Goal: Task Accomplishment & Management: Manage account settings

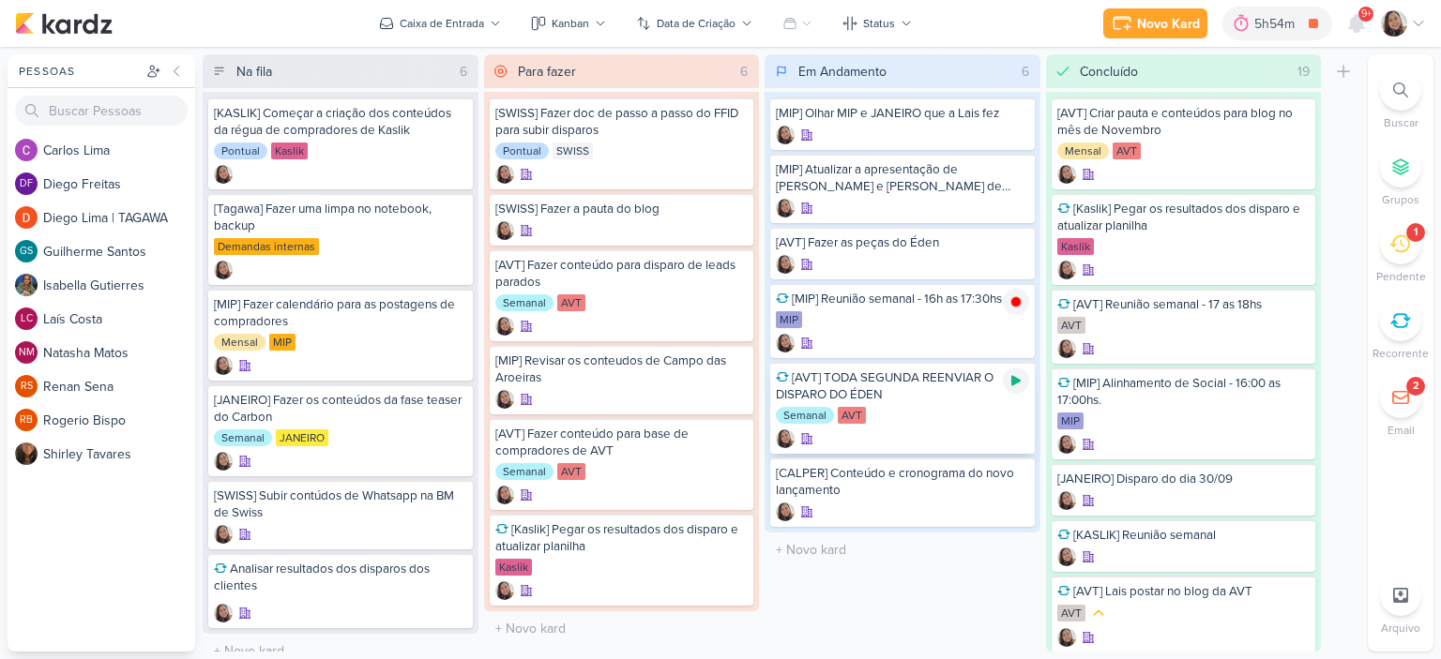
click at [1021, 382] on icon at bounding box center [1015, 380] width 15 height 15
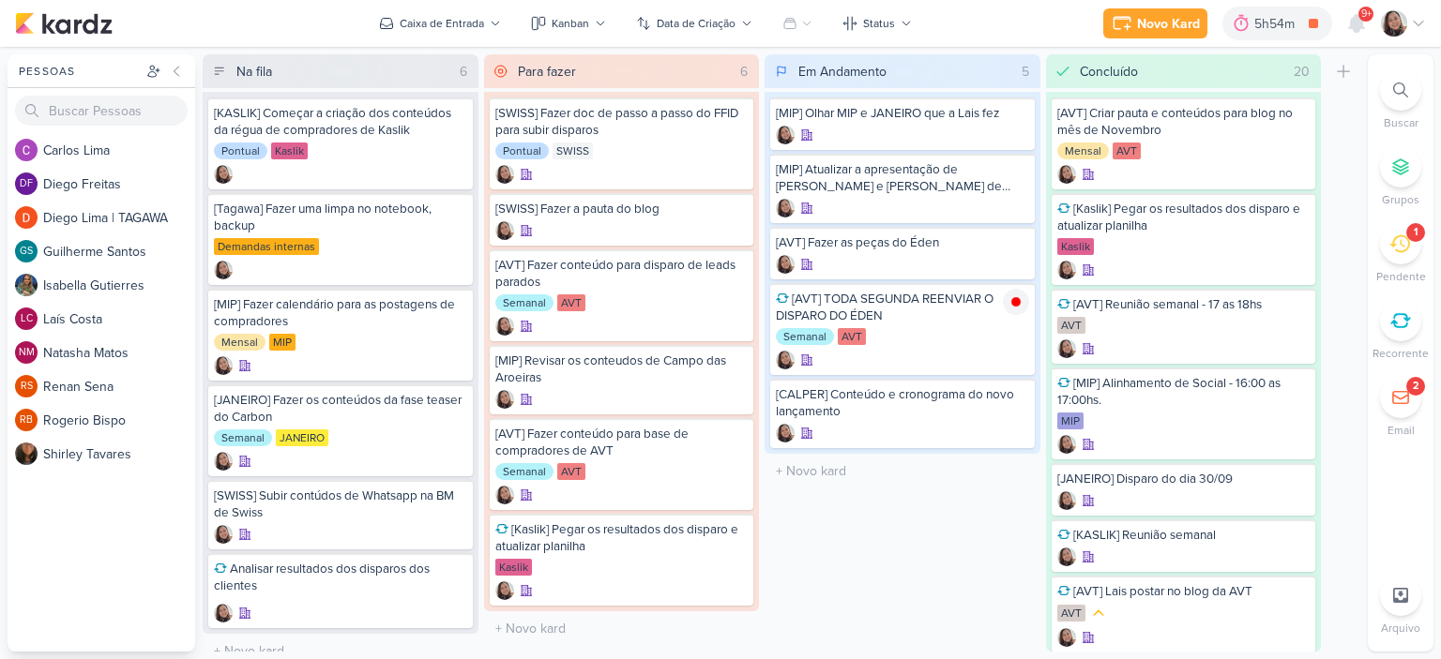
click at [1423, 26] on icon at bounding box center [1418, 23] width 15 height 15
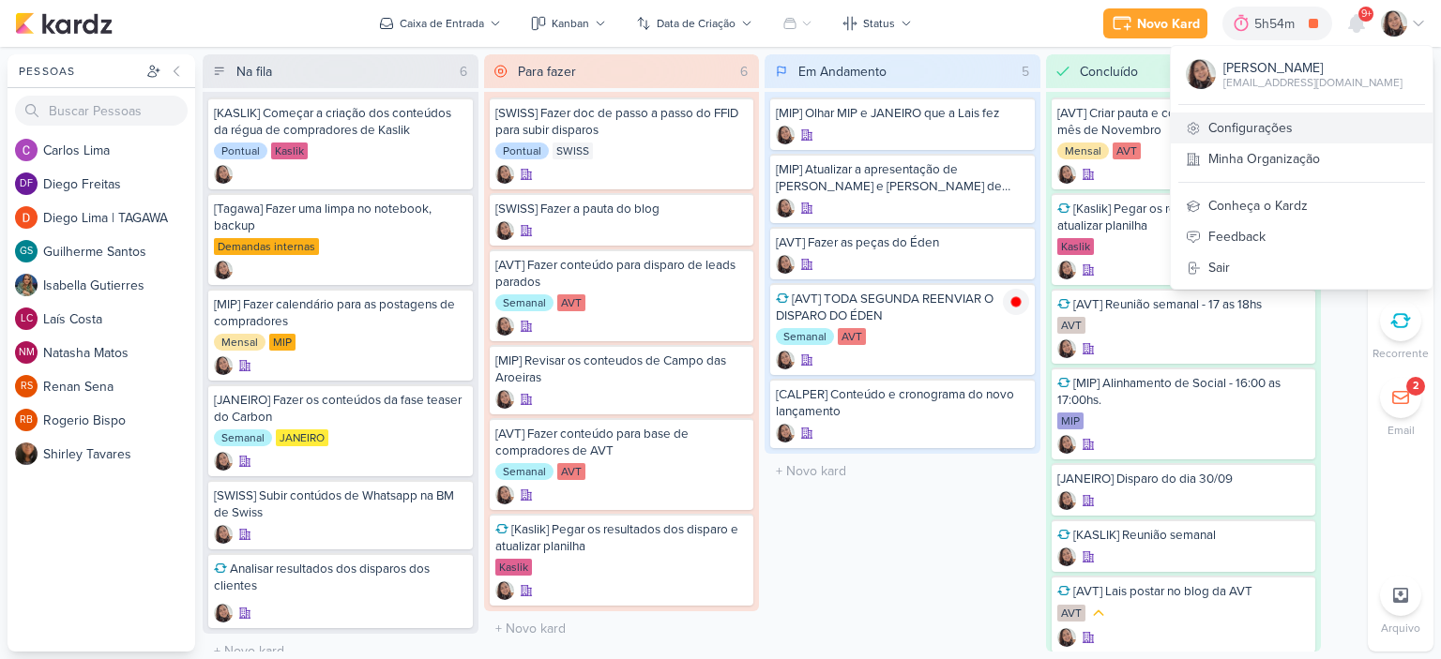
click at [1264, 134] on link "Configurações" at bounding box center [1302, 128] width 262 height 31
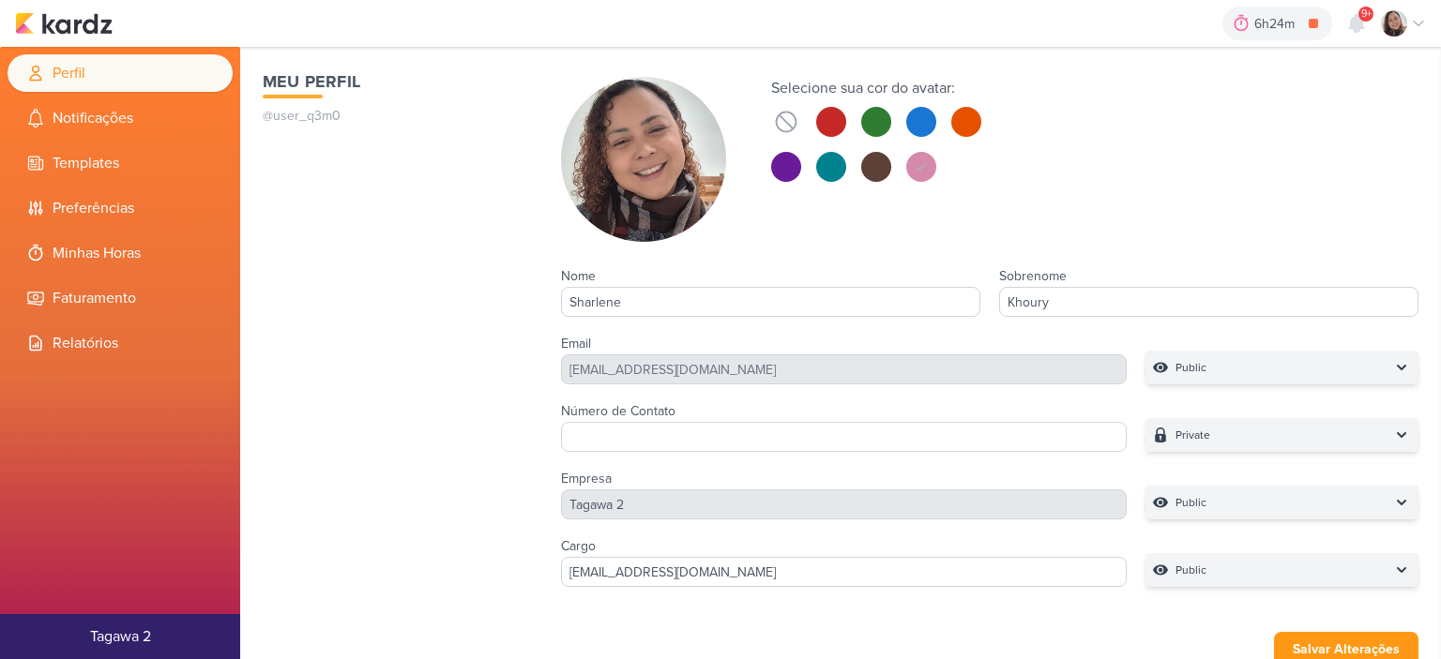
click at [89, 249] on li "Minhas Horas" at bounding box center [120, 253] width 225 height 38
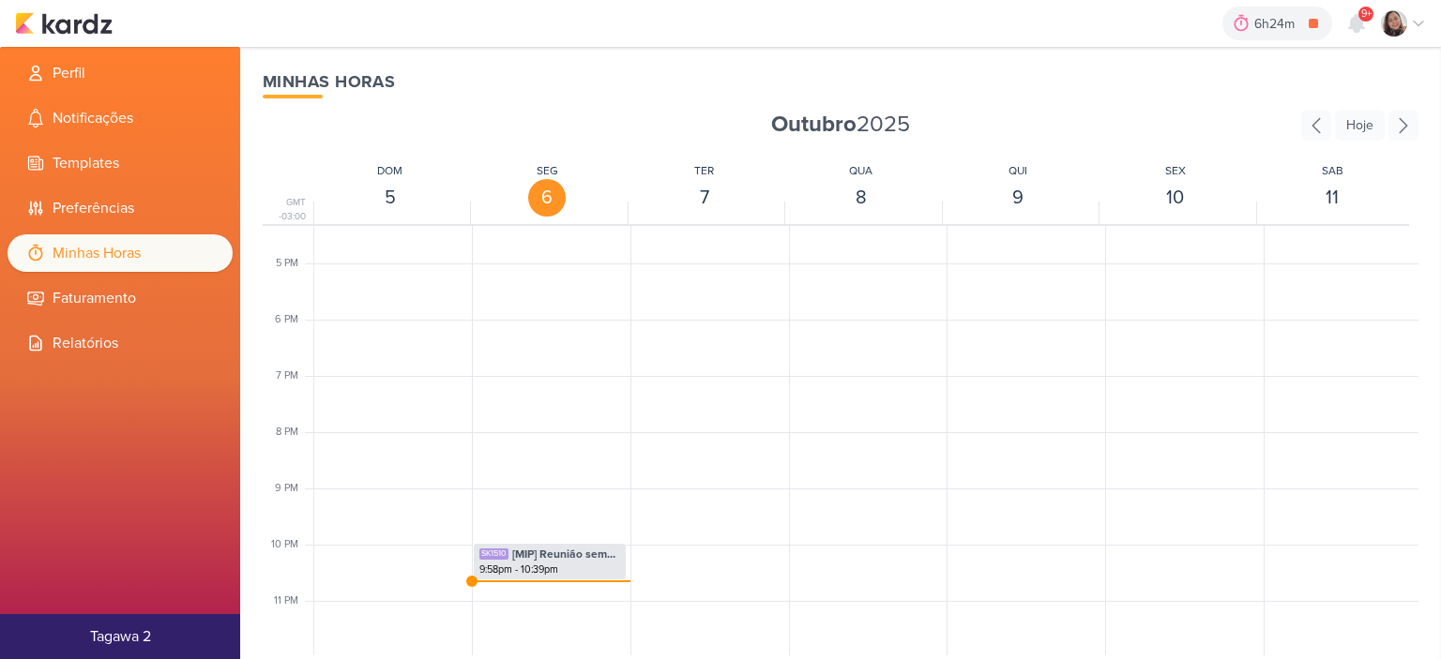
scroll to position [920, 0]
click at [552, 551] on span "[MIP] Reunião semanal - 16h as 17:30hs" at bounding box center [566, 553] width 108 height 17
select select "pm"
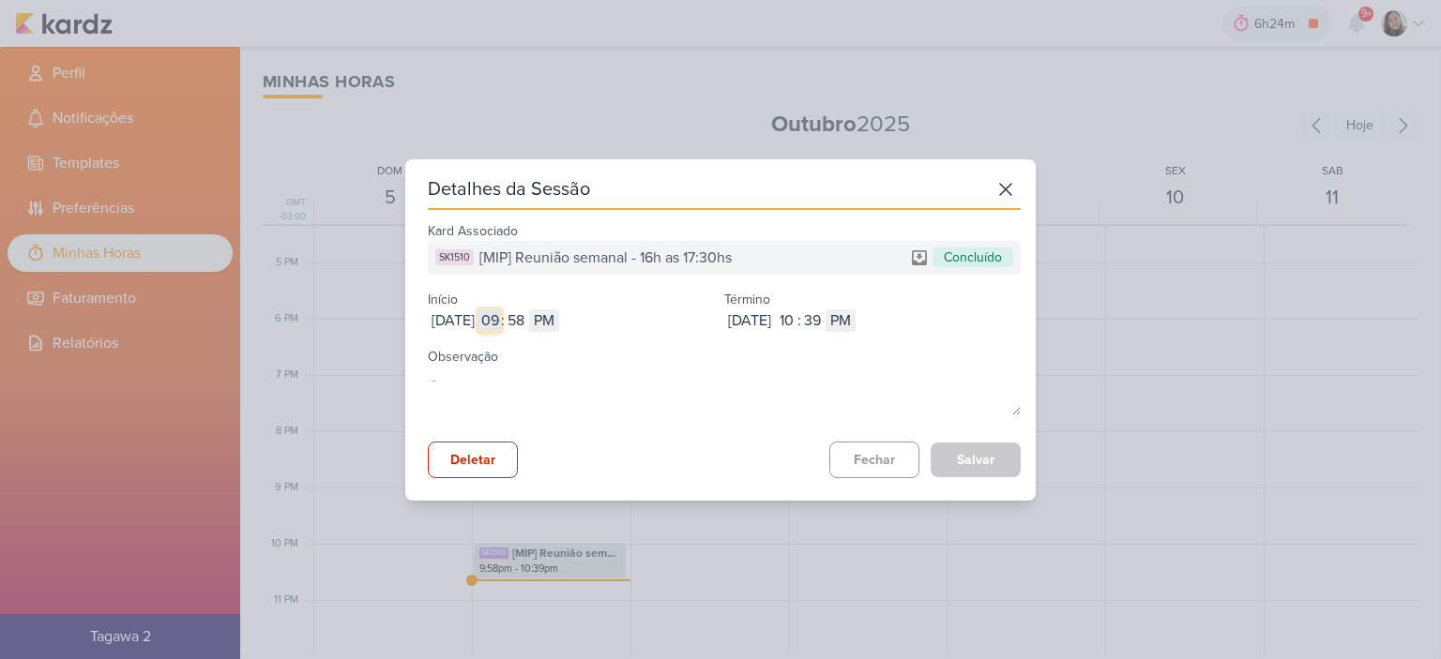
click at [501, 315] on input "09" at bounding box center [489, 321] width 23 height 23
click at [1027, 170] on div "Detalhes da Sessão Kard Associado SK1510 [MIP] Reunião semanal - 16h as 17:30hs…" at bounding box center [720, 329] width 630 height 341
click at [1004, 186] on icon at bounding box center [1006, 189] width 30 height 30
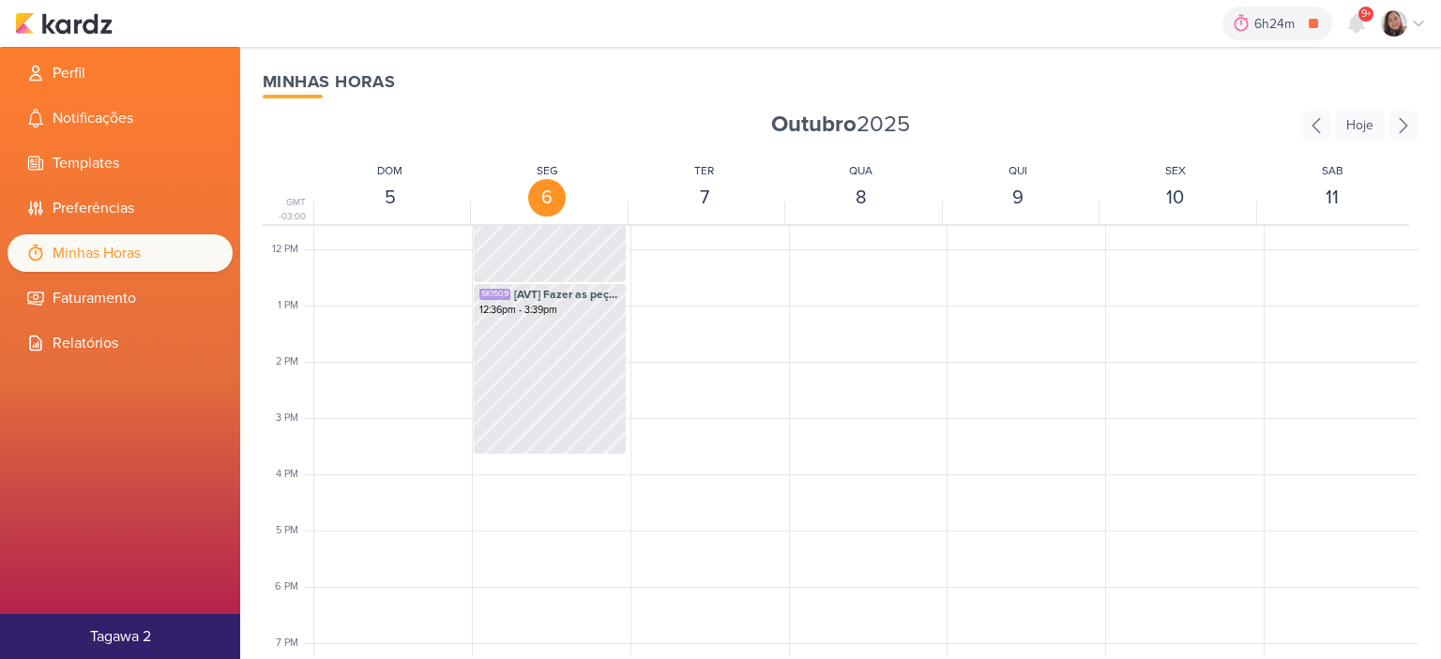
scroll to position [639, 0]
click at [540, 401] on div "SK1509 [AVT] Fazer as peças do Éden 12:36pm - 3:39pm" at bounding box center [550, 382] width 154 height 172
select select "pm"
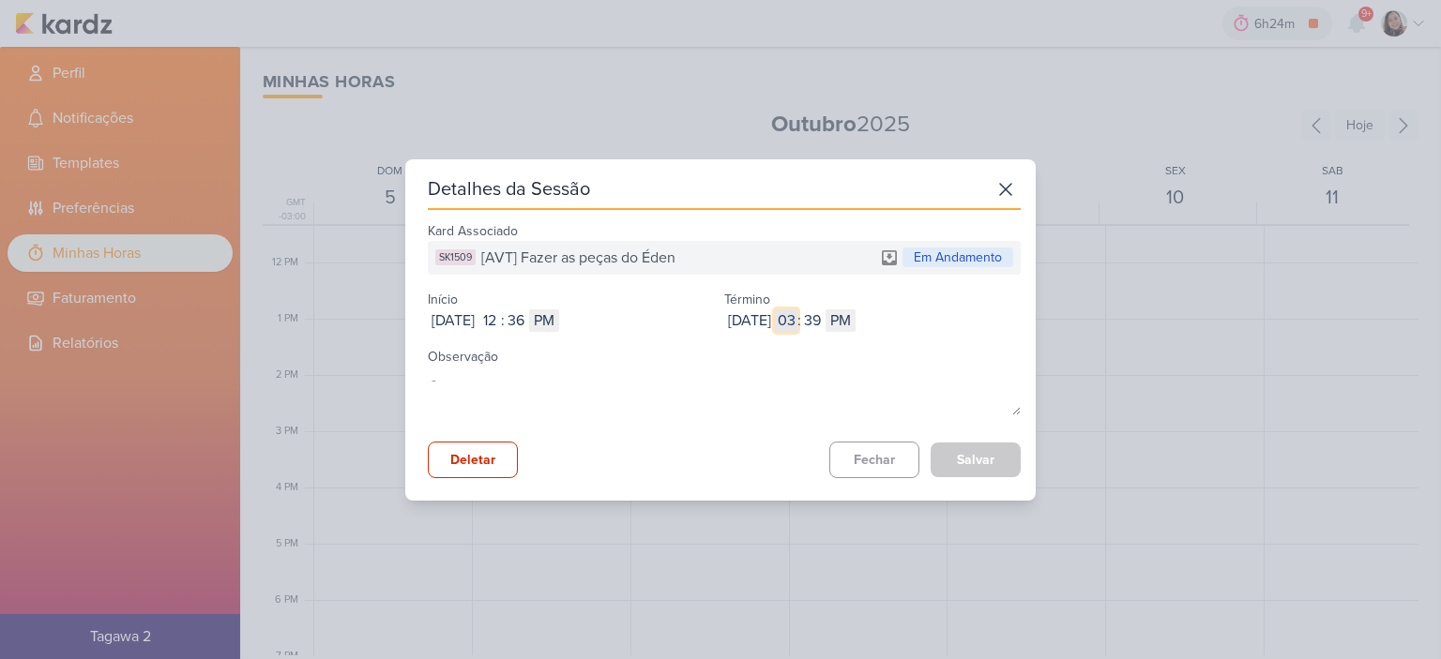
click at [797, 320] on input "03" at bounding box center [786, 321] width 23 height 23
type input "12"
select select "am"
type input "1"
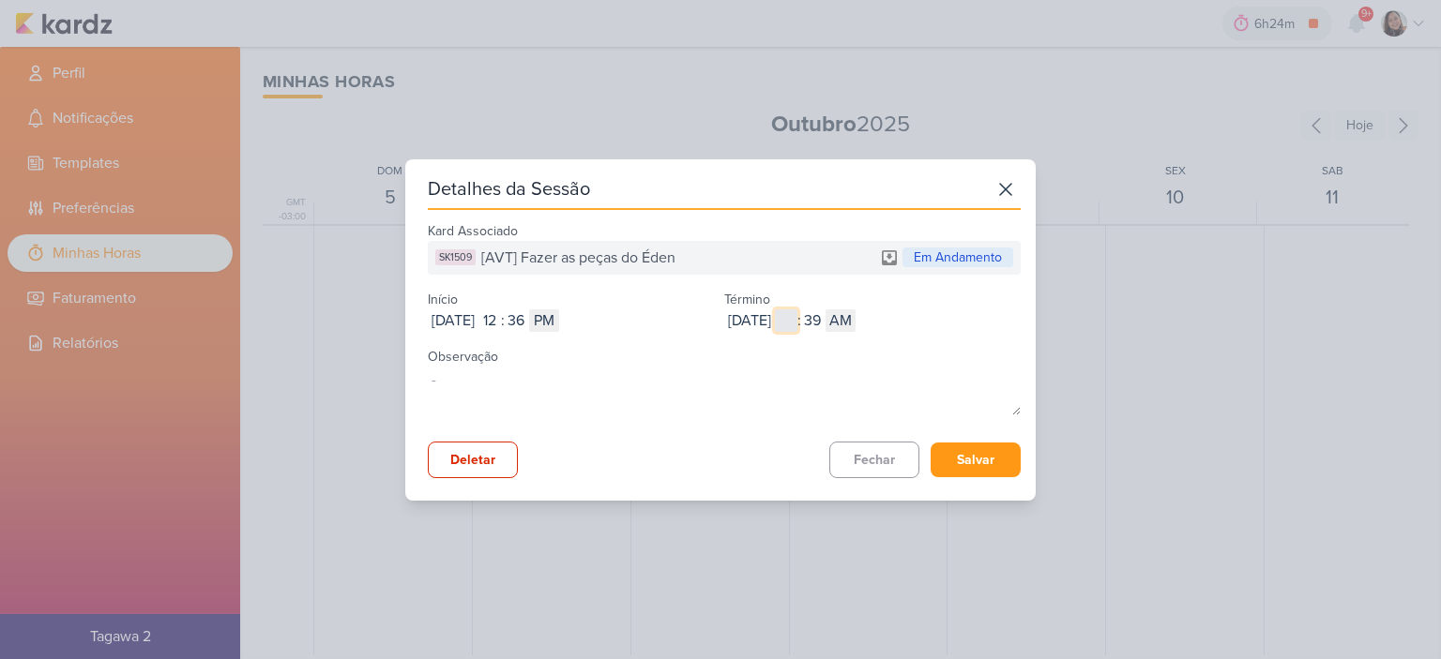
type input "4"
click at [824, 313] on input "39" at bounding box center [812, 321] width 23 height 23
type input "00"
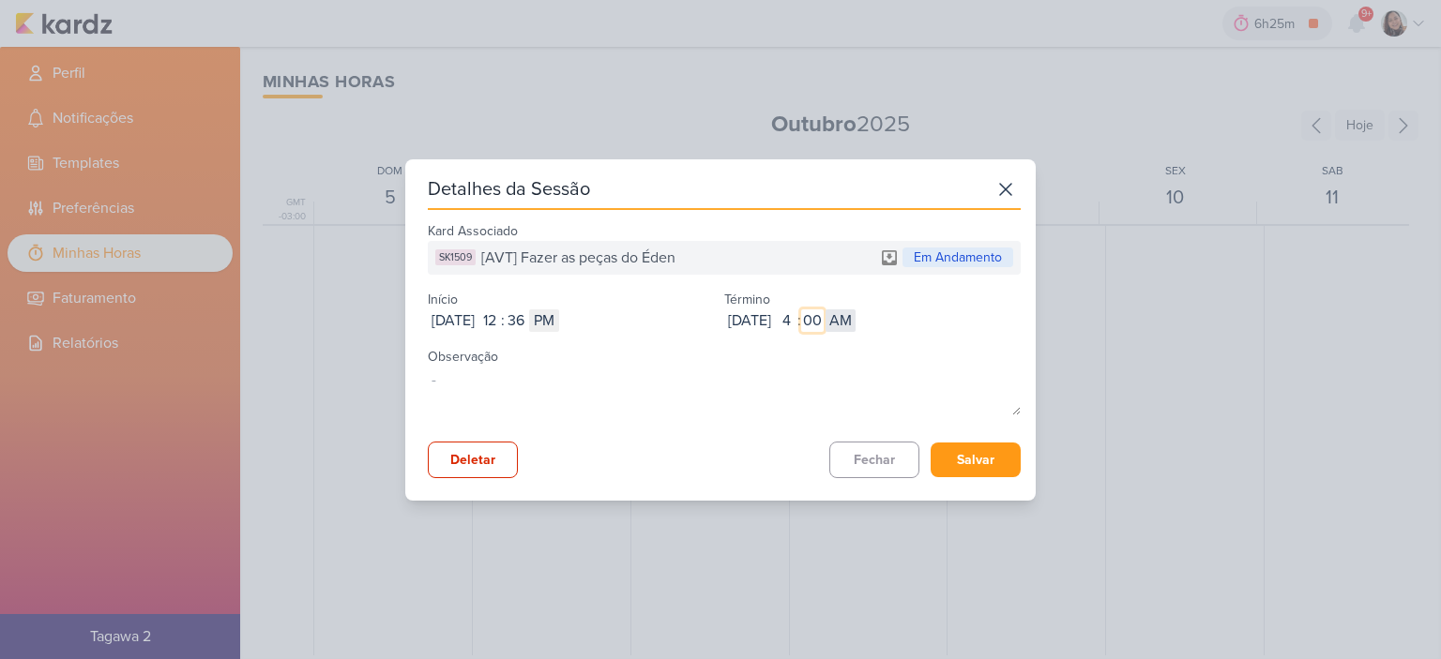
type input "00"
click at [855, 328] on select "AM PM" at bounding box center [840, 321] width 30 height 23
select select "pm"
click at [855, 310] on select "AM PM" at bounding box center [840, 321] width 30 height 23
click at [971, 454] on button "Salvar" at bounding box center [975, 460] width 90 height 35
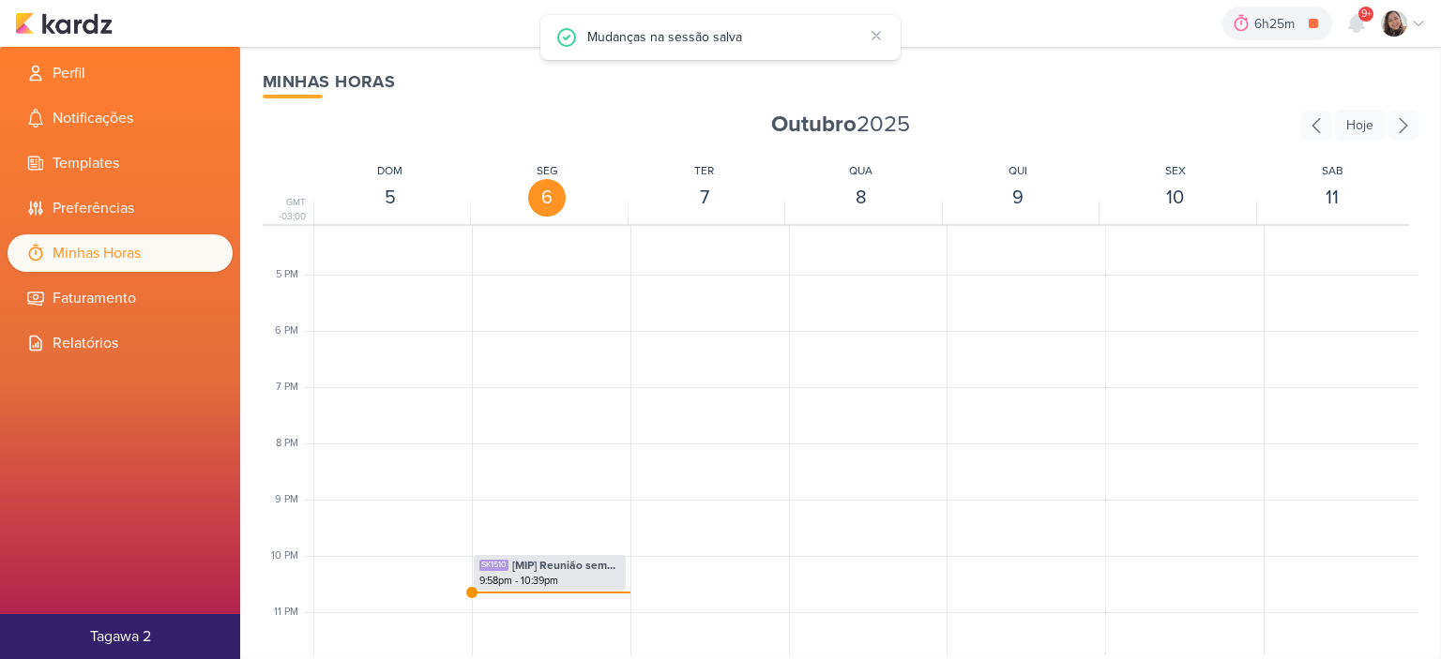
scroll to position [920, 0]
click at [542, 562] on div "9:58pm - 10:39pm" at bounding box center [549, 569] width 141 height 15
select select "pm"
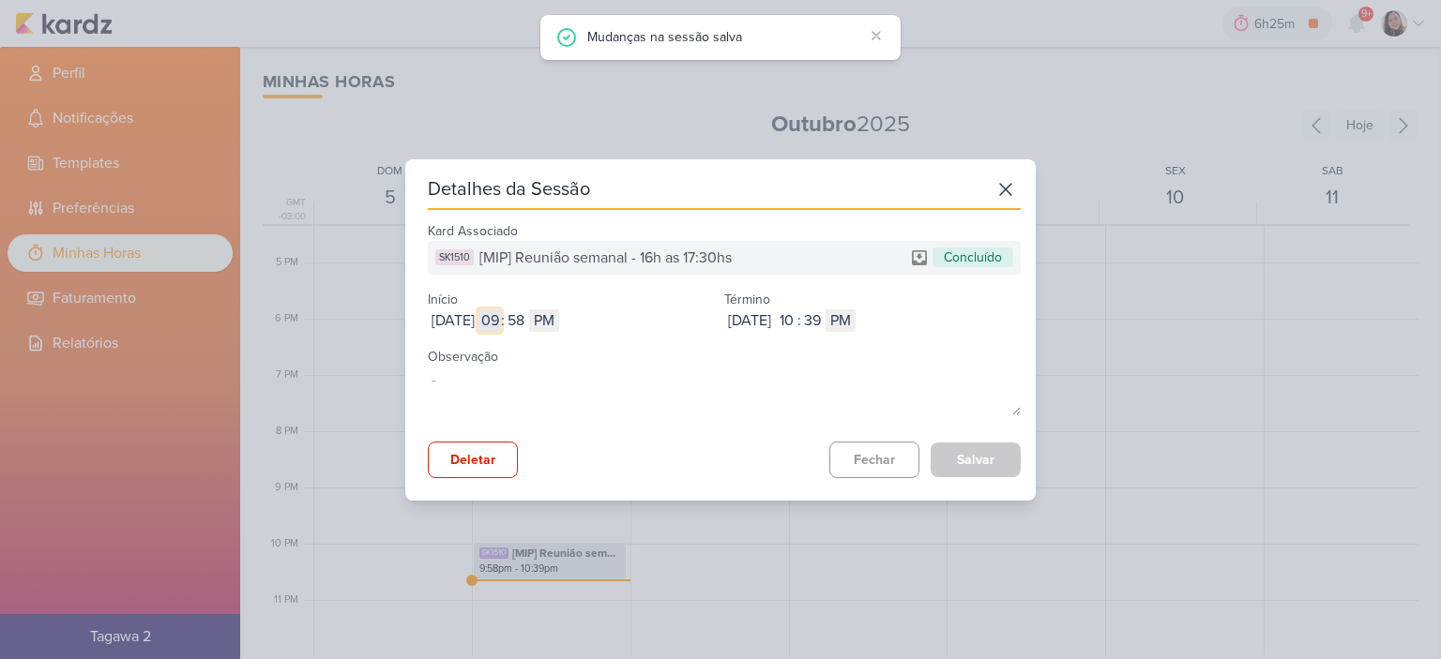
click at [501, 324] on input "09" at bounding box center [489, 321] width 23 height 23
type input "4"
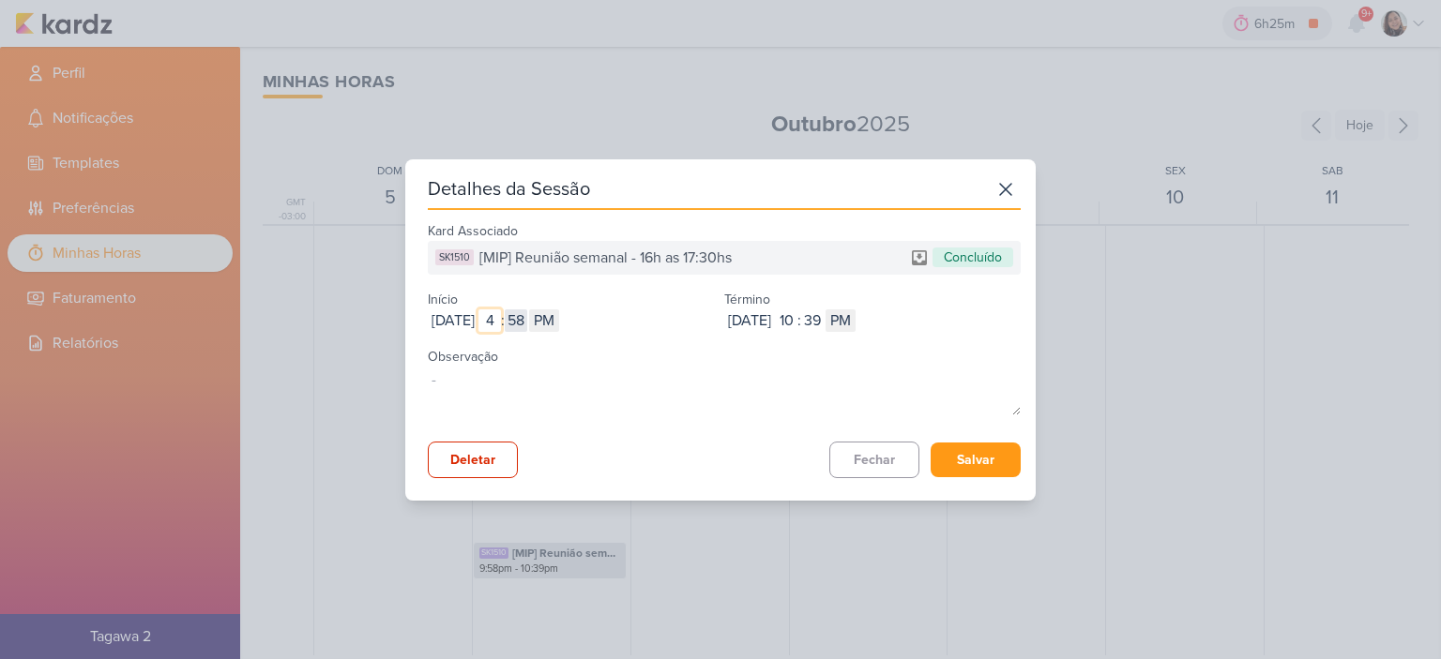
type input "4"
click at [527, 314] on input "58" at bounding box center [516, 321] width 23 height 23
type input "00"
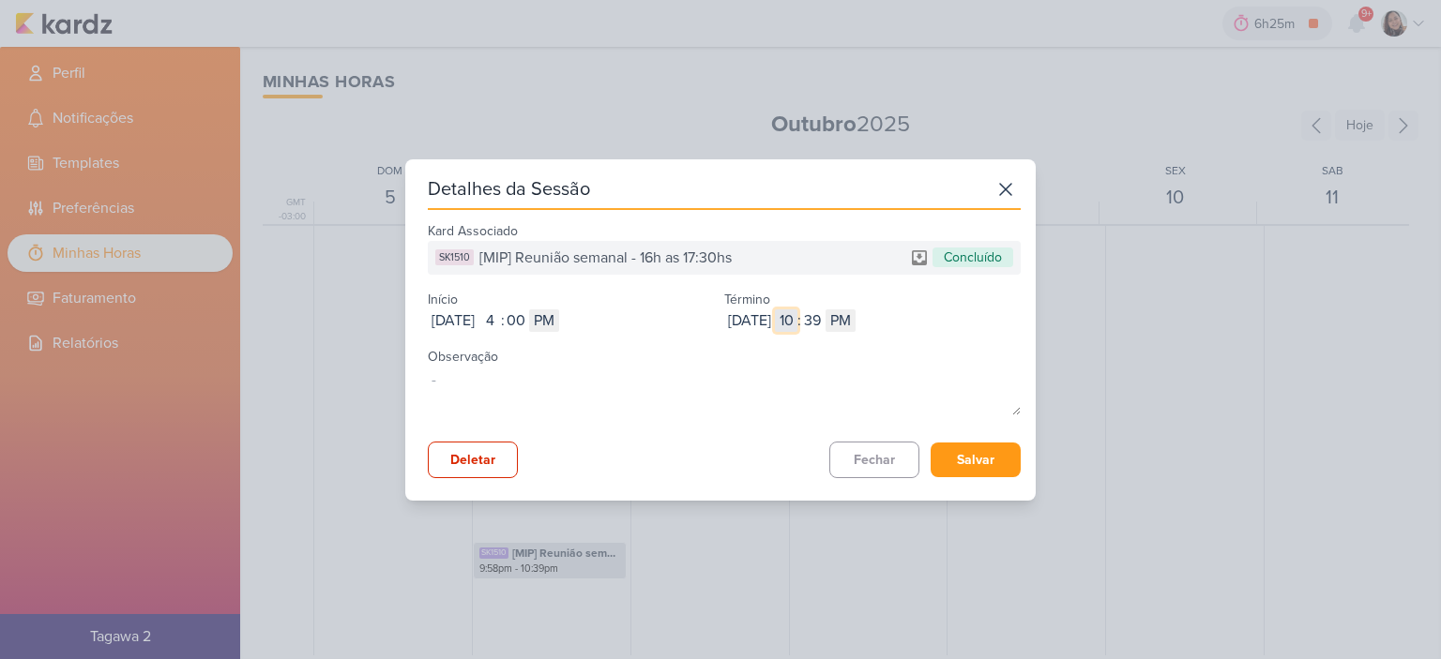
click at [797, 325] on input "10" at bounding box center [786, 321] width 23 height 23
type input "5"
click at [824, 315] on input "39" at bounding box center [812, 321] width 23 height 23
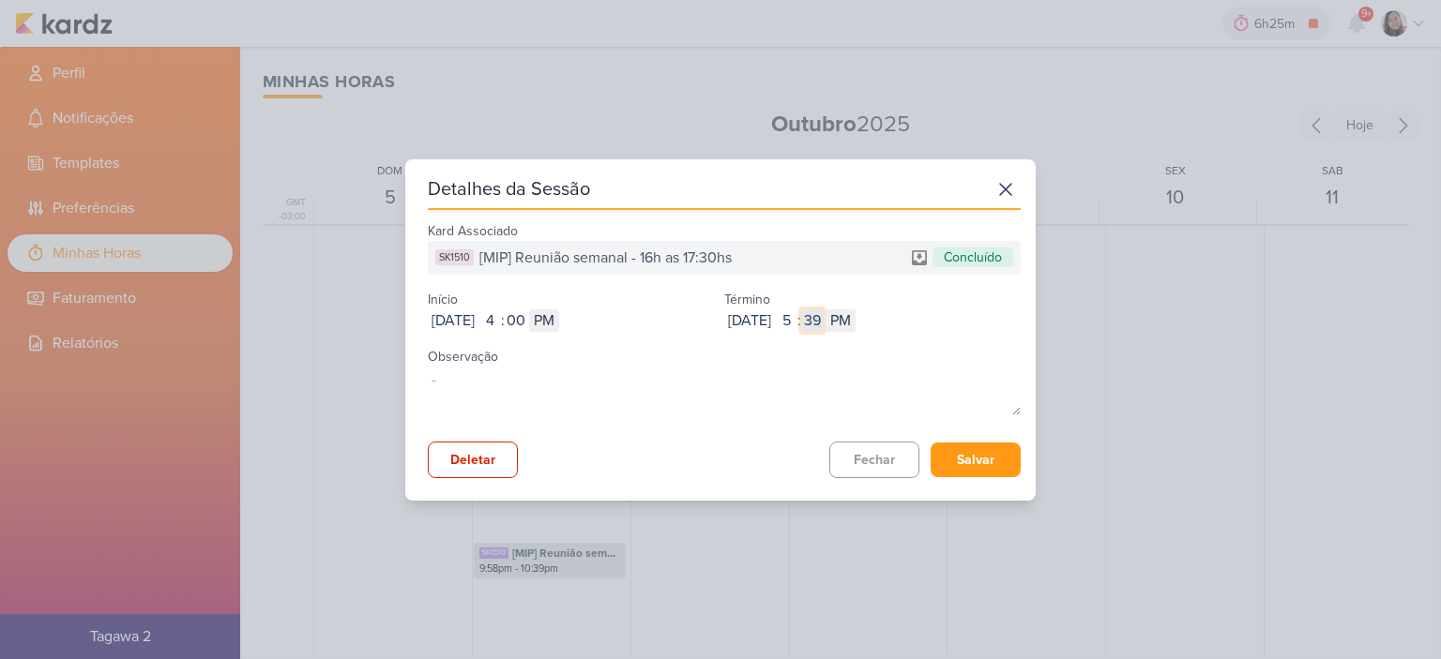
click at [824, 315] on input "39" at bounding box center [812, 321] width 23 height 23
type input "30"
click at [957, 457] on button "Salvar" at bounding box center [975, 460] width 90 height 35
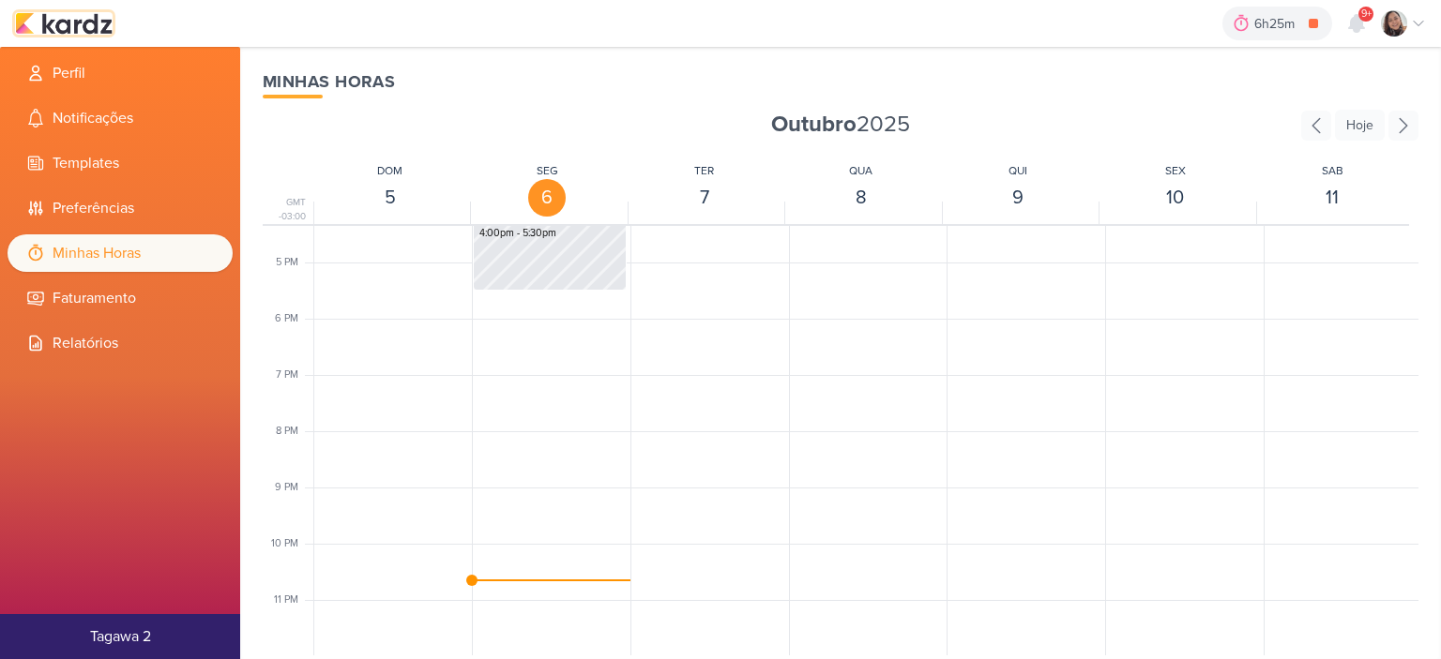
click at [63, 32] on img at bounding box center [64, 23] width 98 height 23
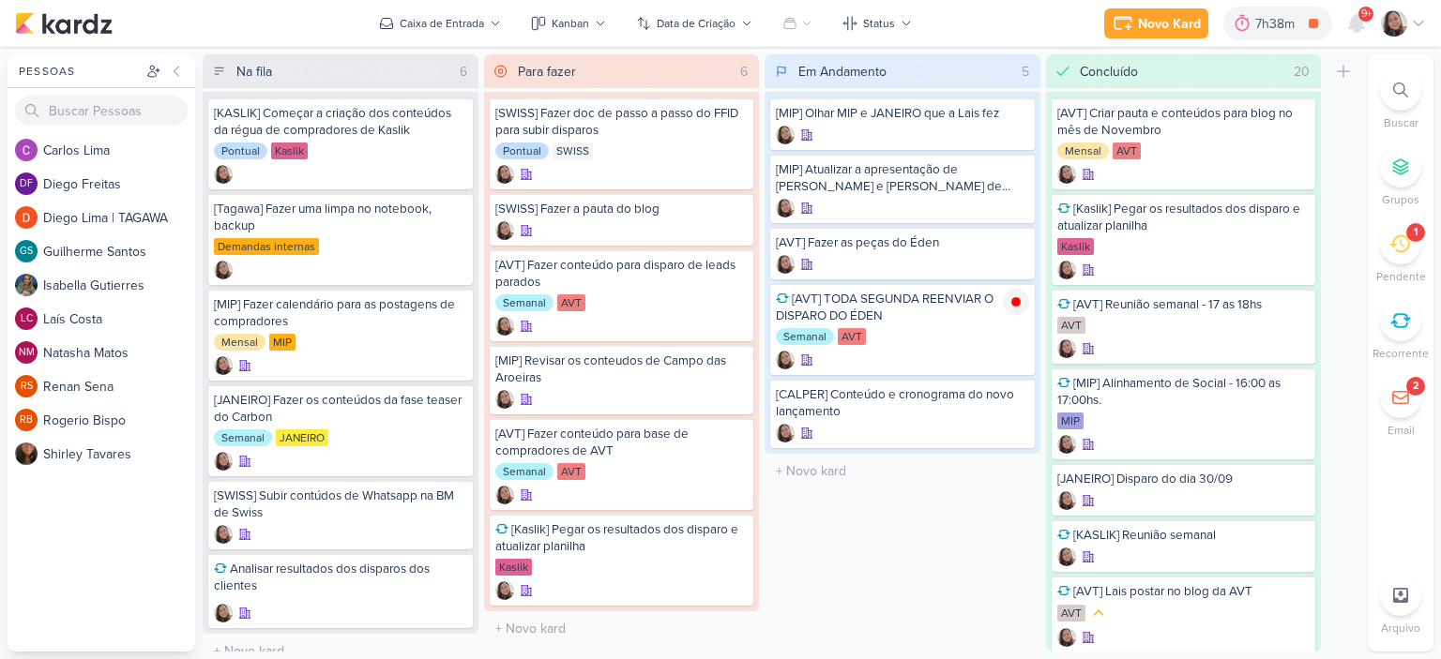
click at [1423, 21] on icon at bounding box center [1418, 23] width 15 height 15
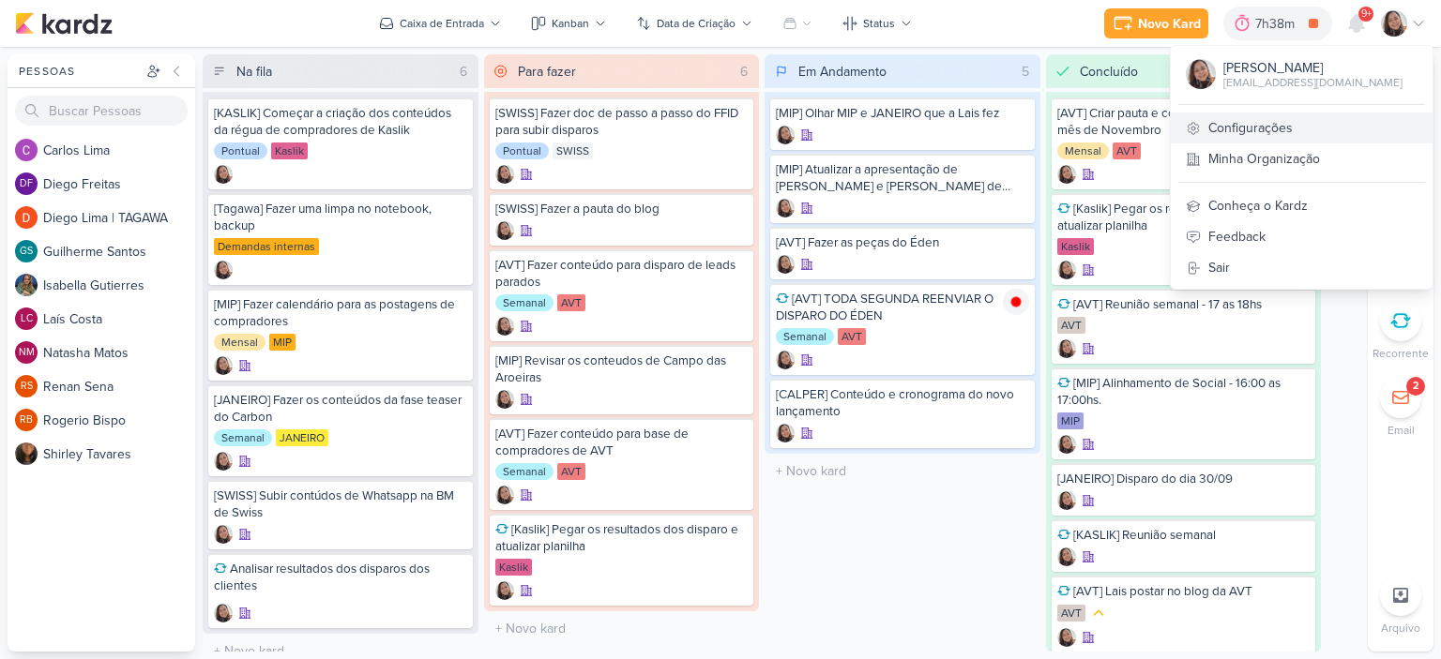
click at [1231, 120] on link "Configurações" at bounding box center [1302, 128] width 262 height 31
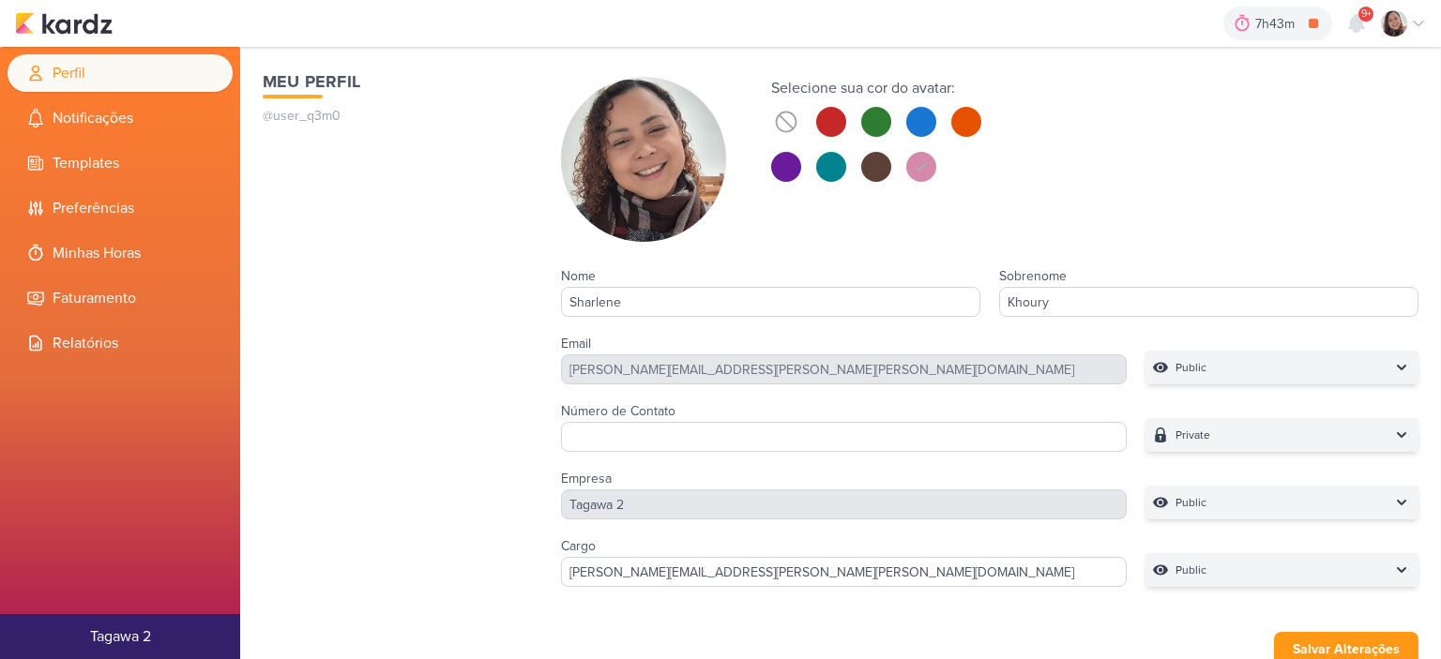
click at [135, 260] on li "Minhas Horas" at bounding box center [120, 253] width 225 height 38
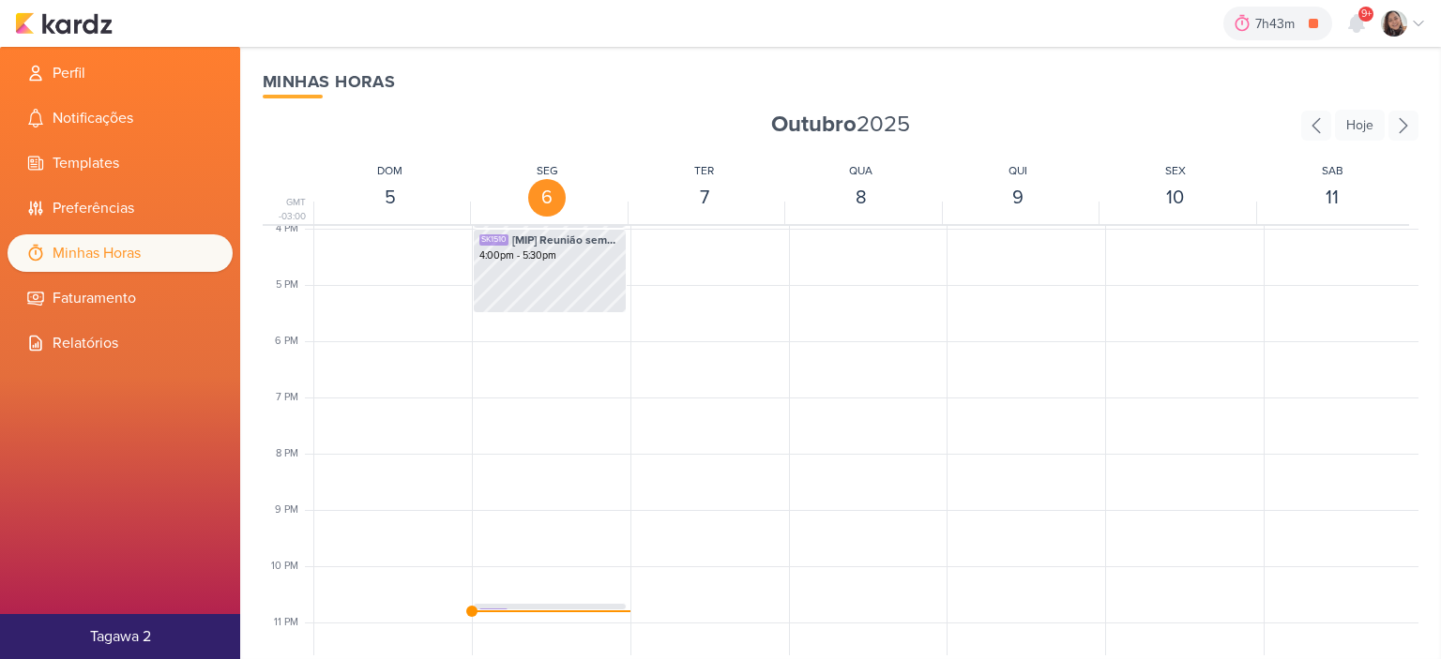
scroll to position [920, 0]
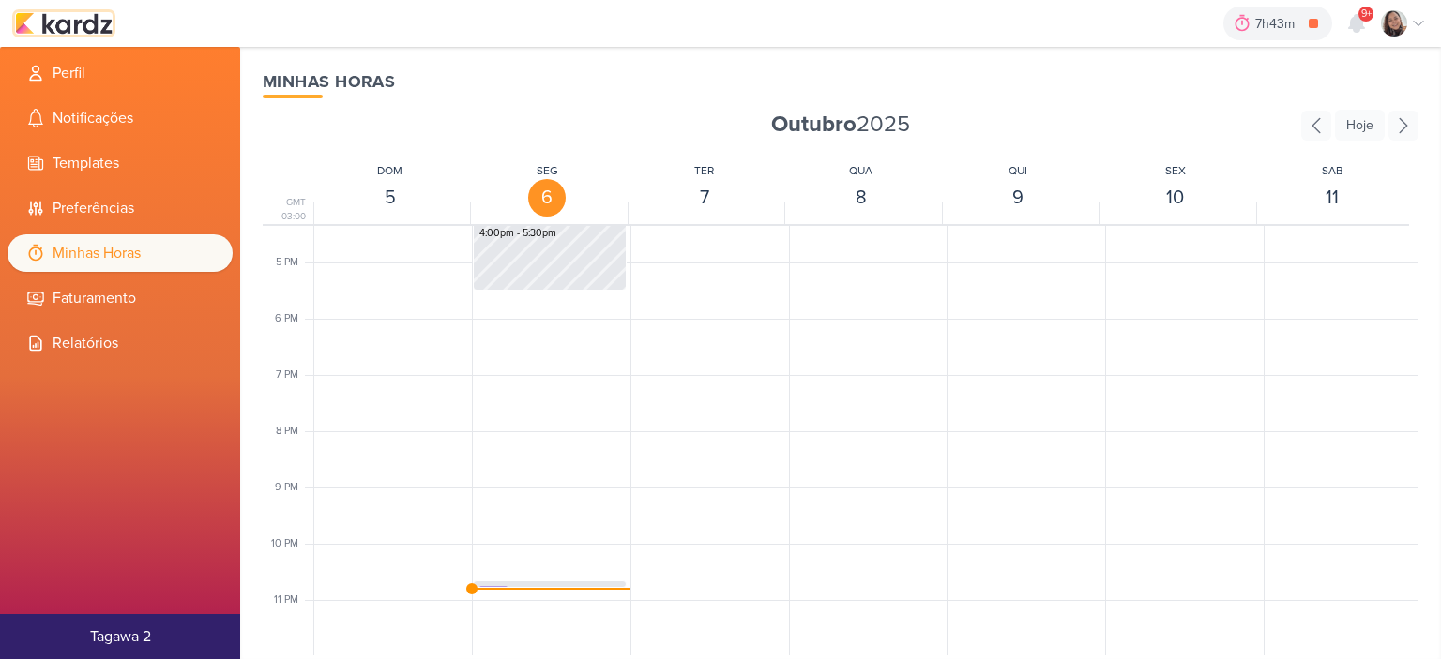
click at [83, 16] on img at bounding box center [64, 23] width 98 height 23
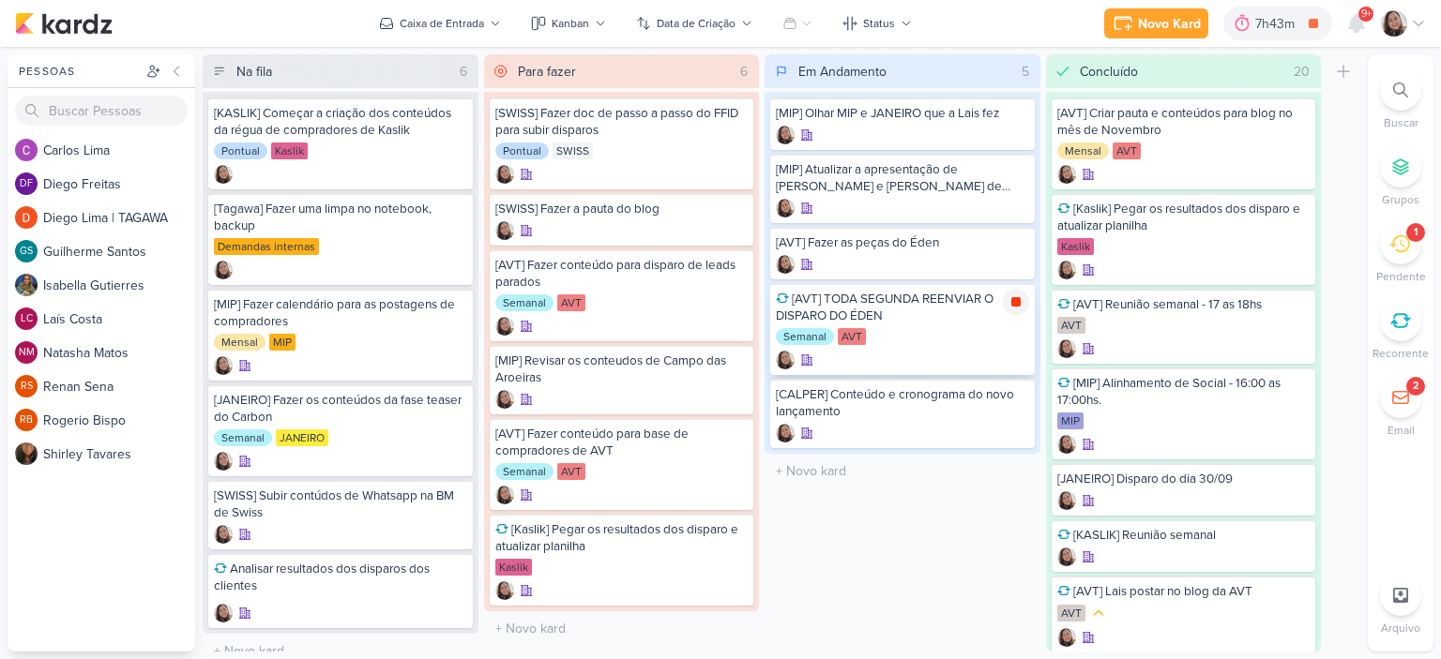
click at [1010, 290] on div at bounding box center [1016, 302] width 26 height 26
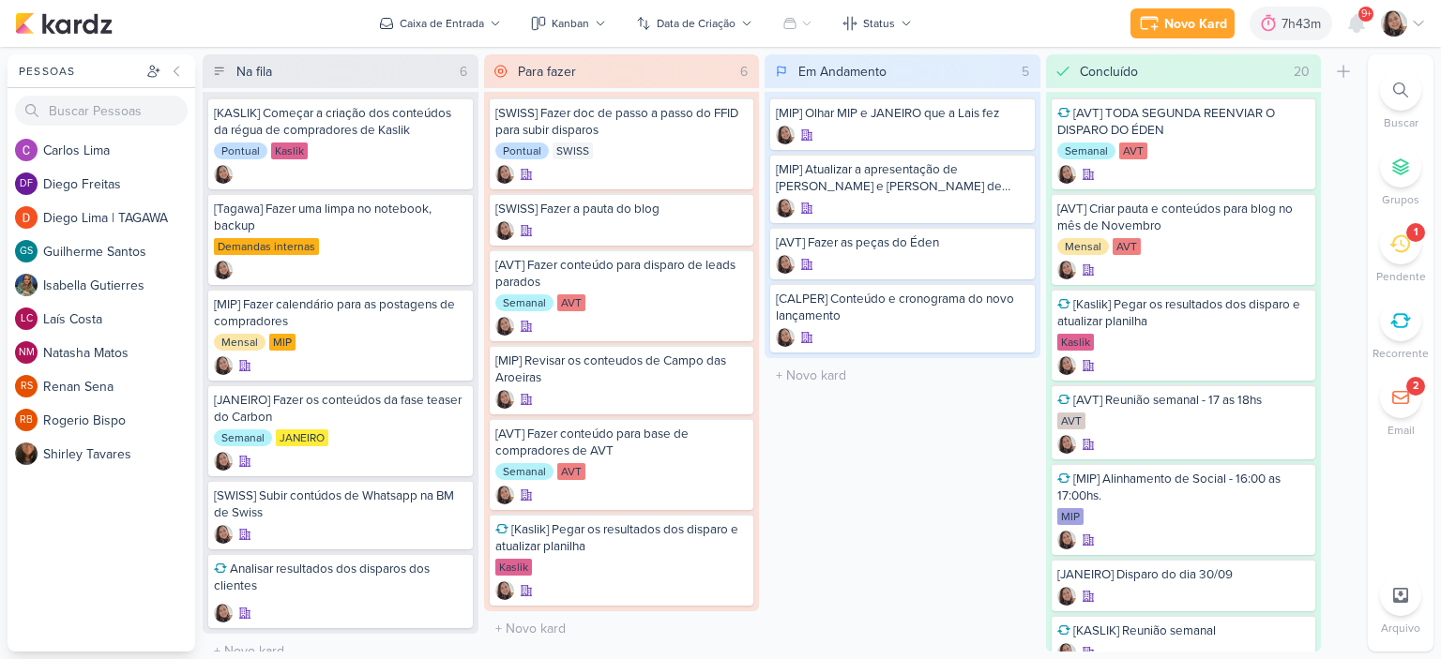
click at [1414, 22] on icon at bounding box center [1418, 24] width 9 height 5
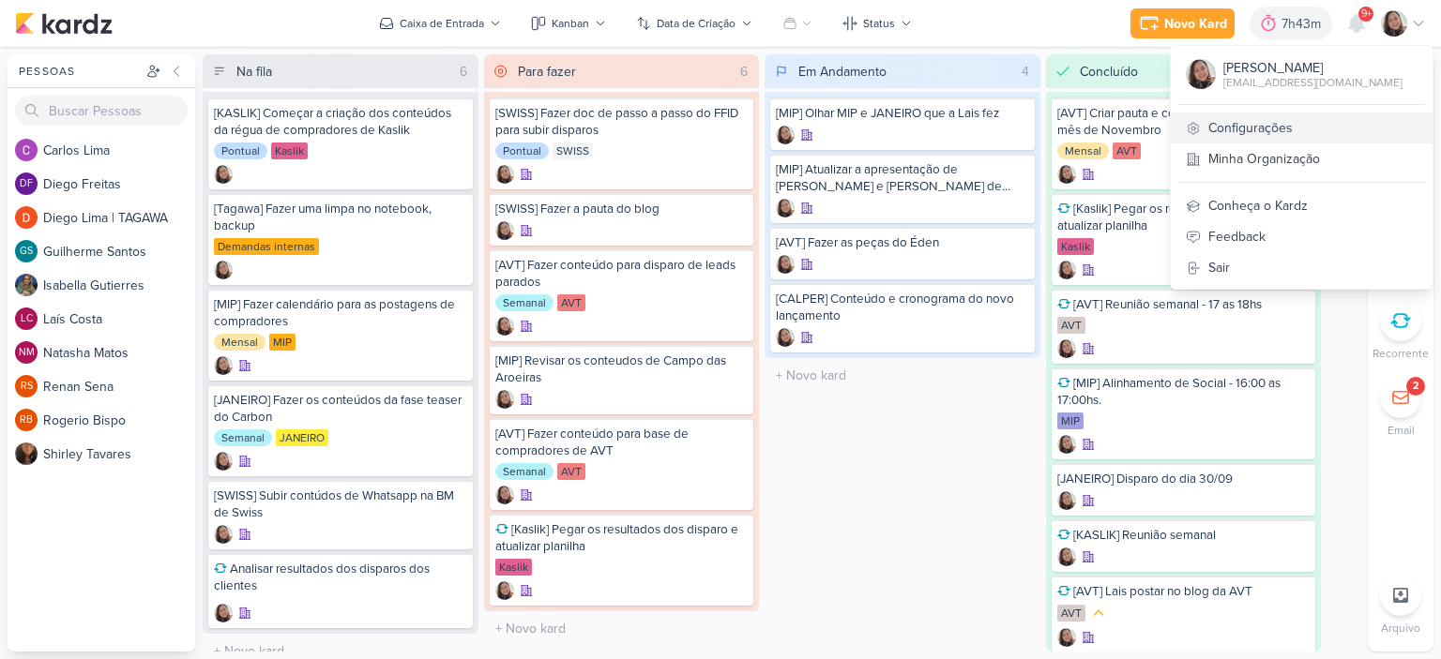
click at [1299, 113] on link "Configurações" at bounding box center [1302, 128] width 262 height 31
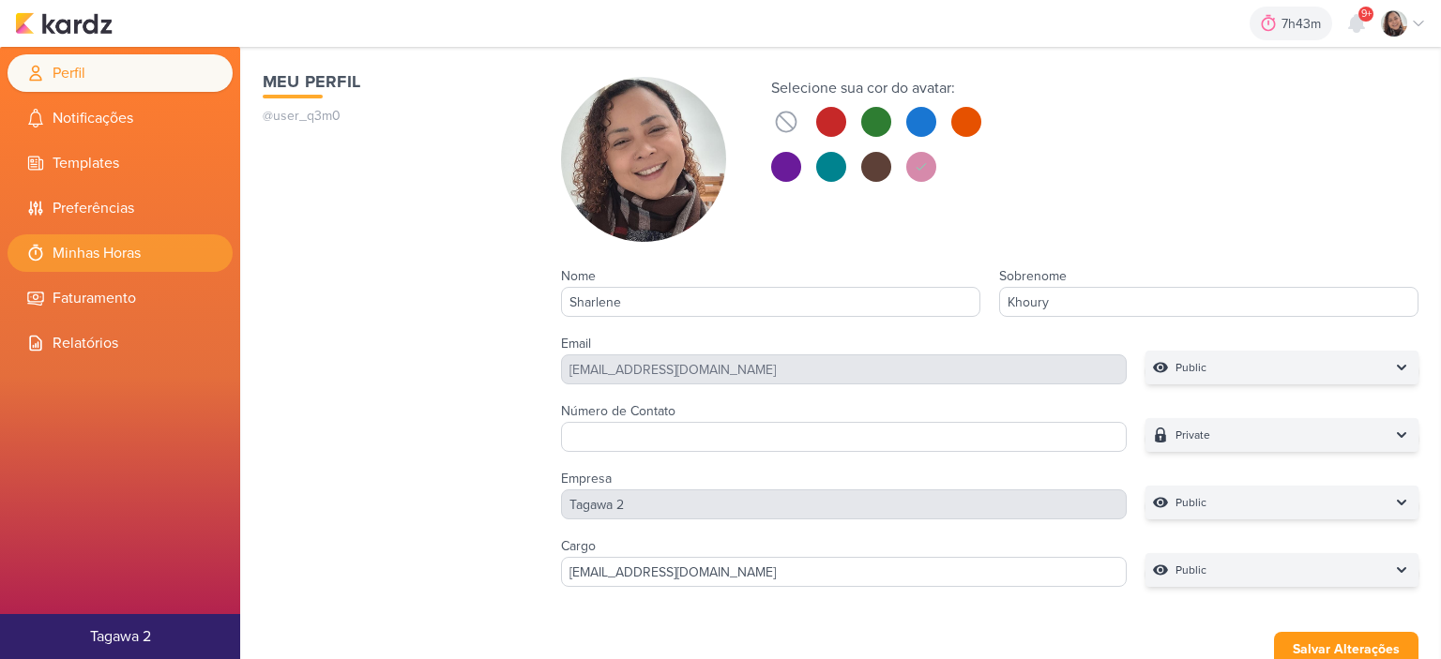
click at [113, 260] on li "Minhas Horas" at bounding box center [120, 253] width 225 height 38
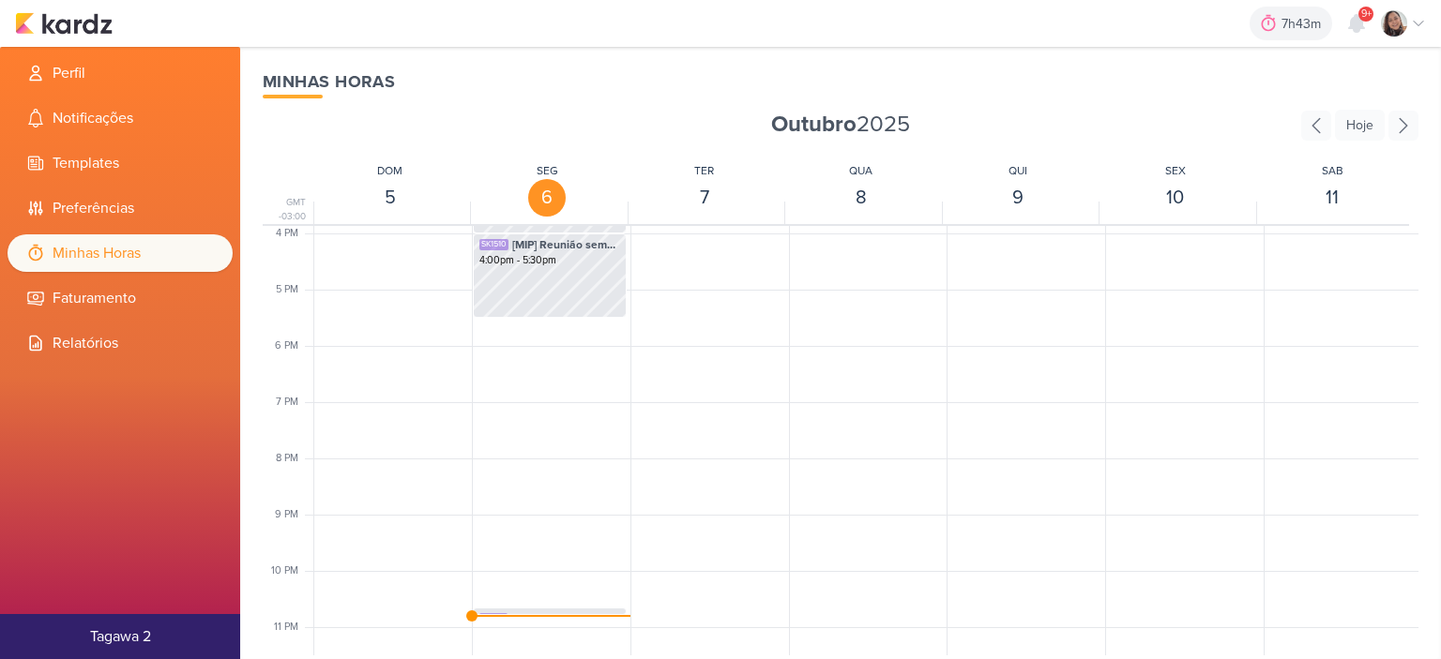
scroll to position [912, 0]
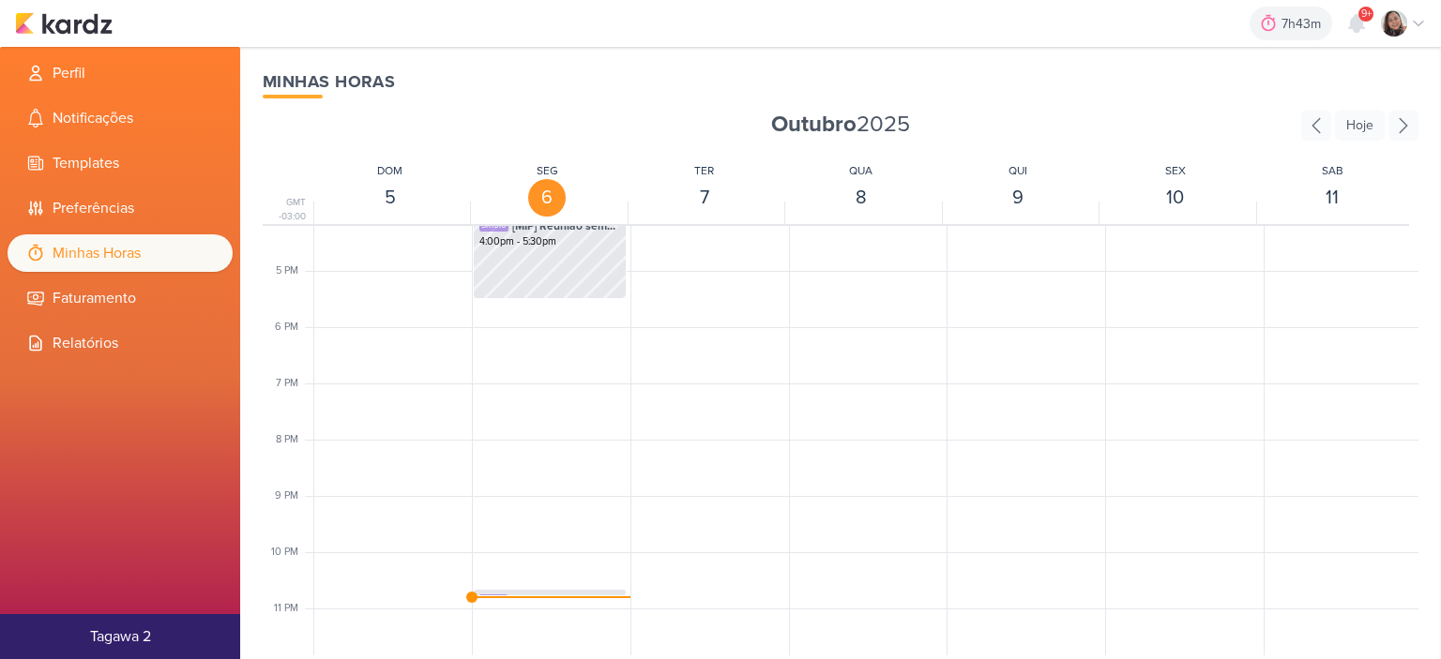
click at [567, 592] on span "[AVT] TODA SEGUNDA REENVIAR O DISPARO DO ÉDEN" at bounding box center [565, 600] width 109 height 17
select select "pm"
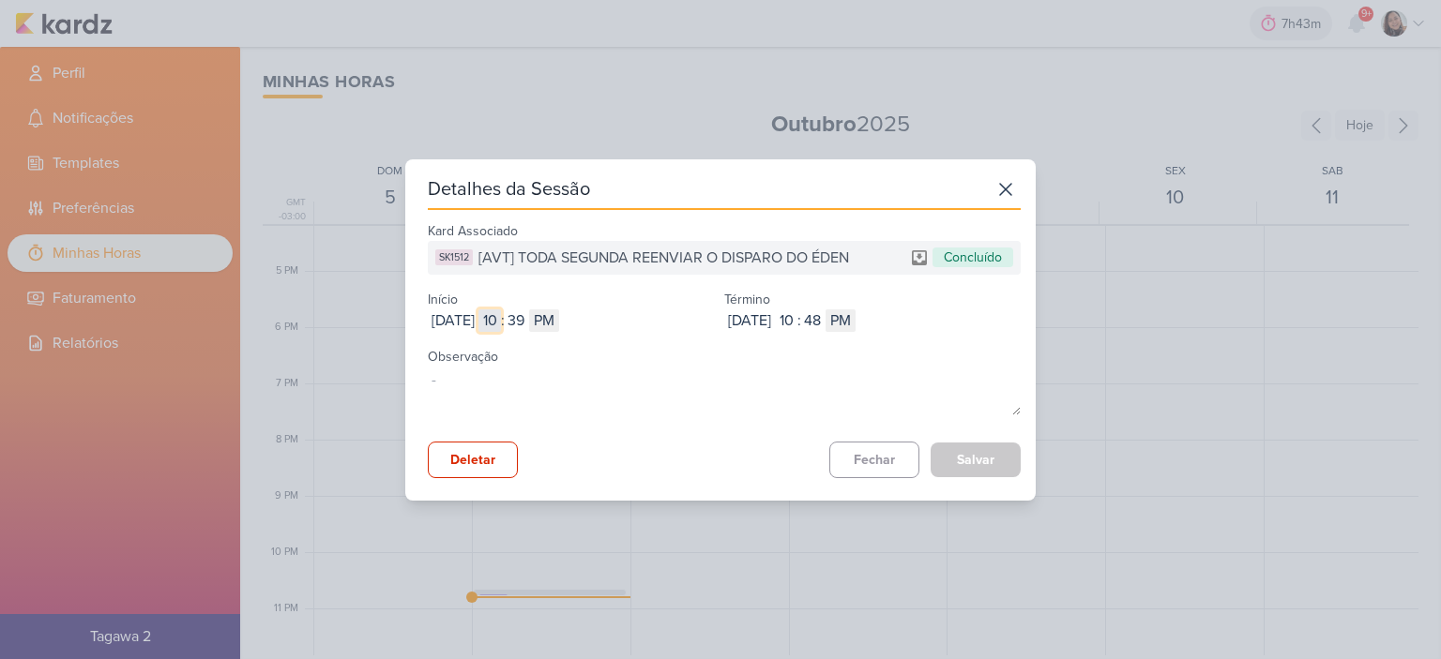
click at [501, 322] on input "10" at bounding box center [489, 321] width 23 height 23
type input "5"
click at [527, 323] on input "39" at bounding box center [516, 321] width 23 height 23
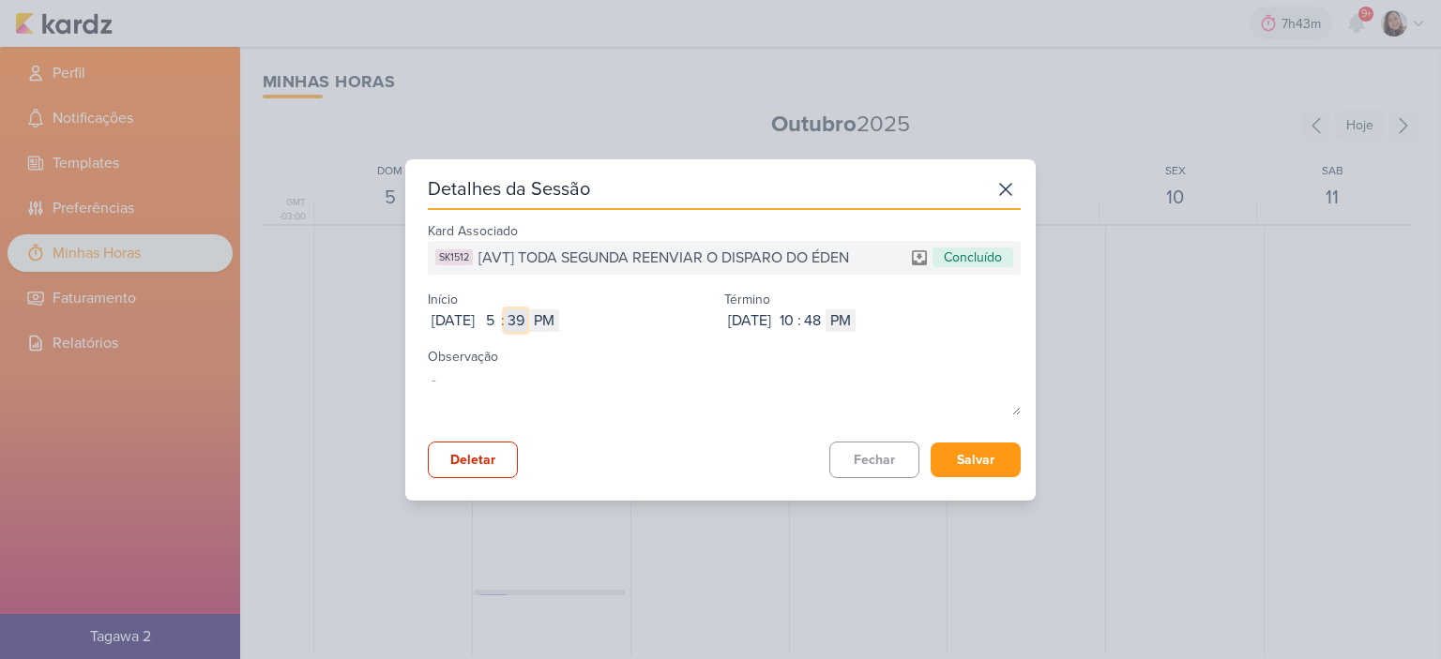
click at [527, 323] on input "39" at bounding box center [516, 321] width 23 height 23
type input "30"
click at [797, 314] on input "10" at bounding box center [786, 321] width 23 height 23
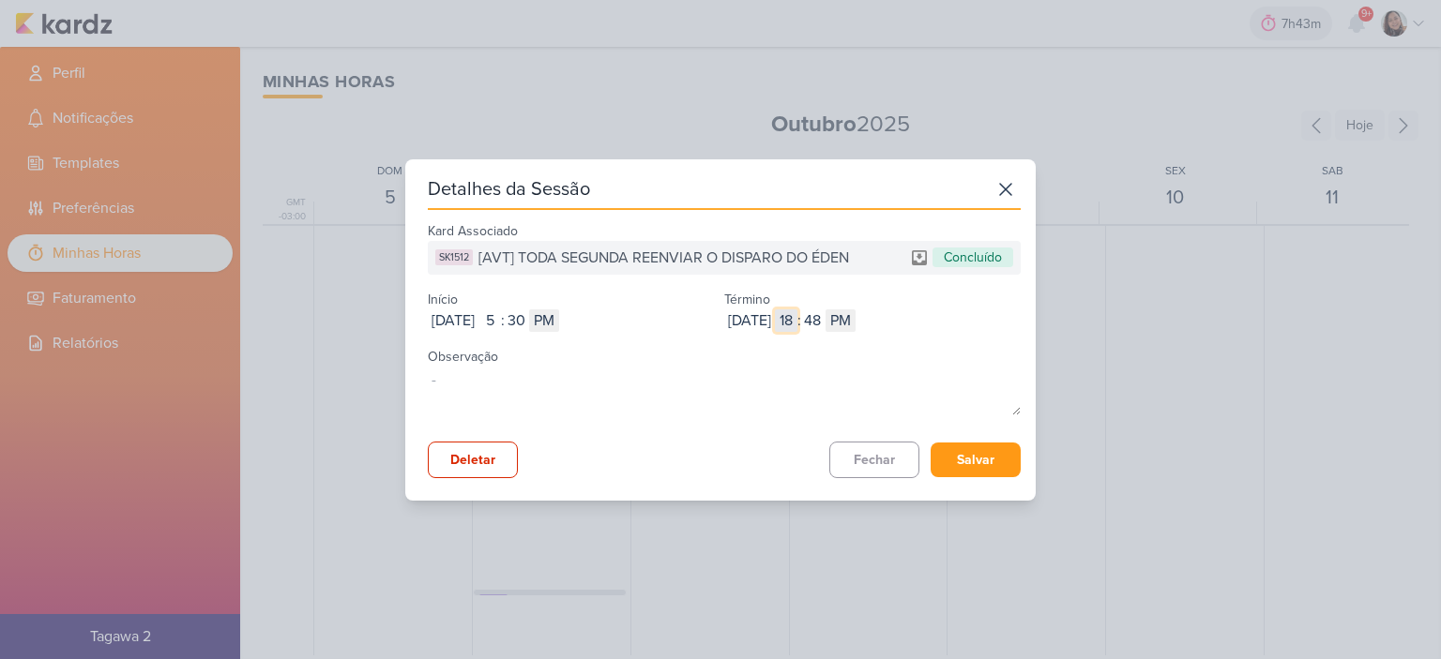
type input "6"
click at [824, 323] on input "48" at bounding box center [812, 321] width 23 height 23
type input "00"
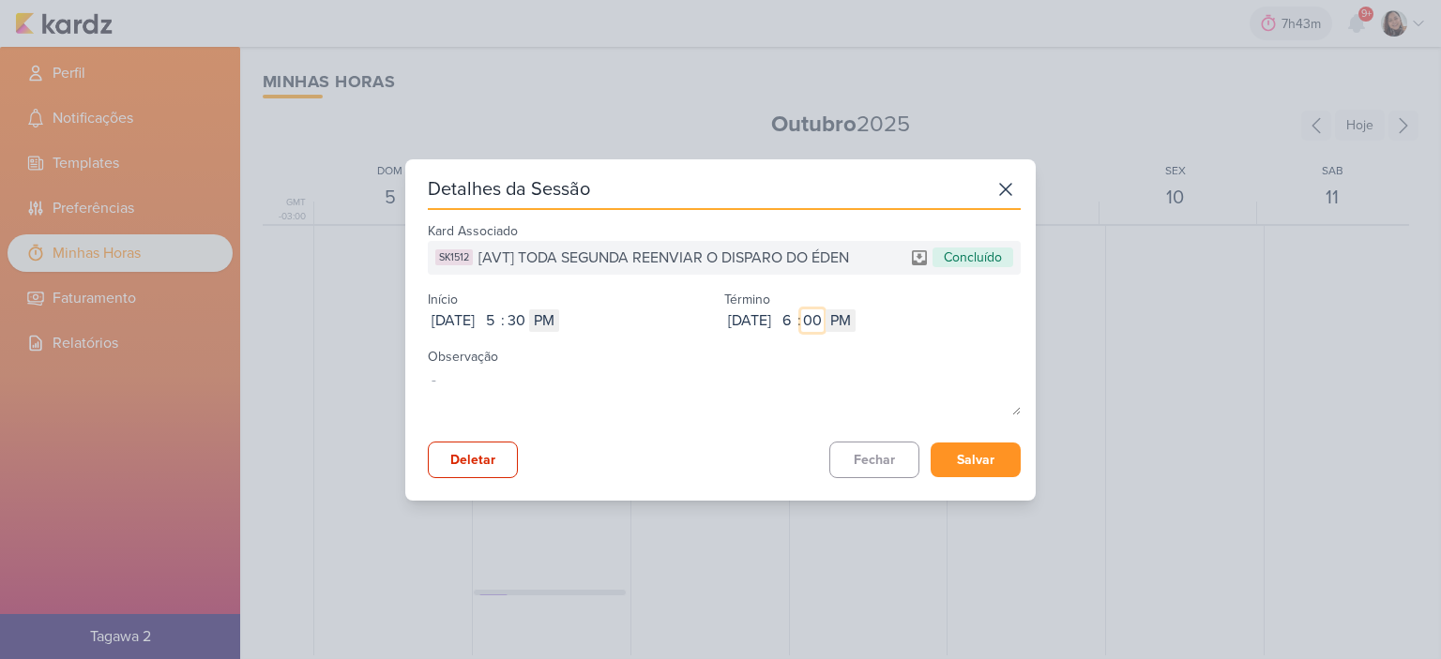
type input "0"
type input "03"
click at [983, 458] on button "Salvar" at bounding box center [975, 460] width 90 height 35
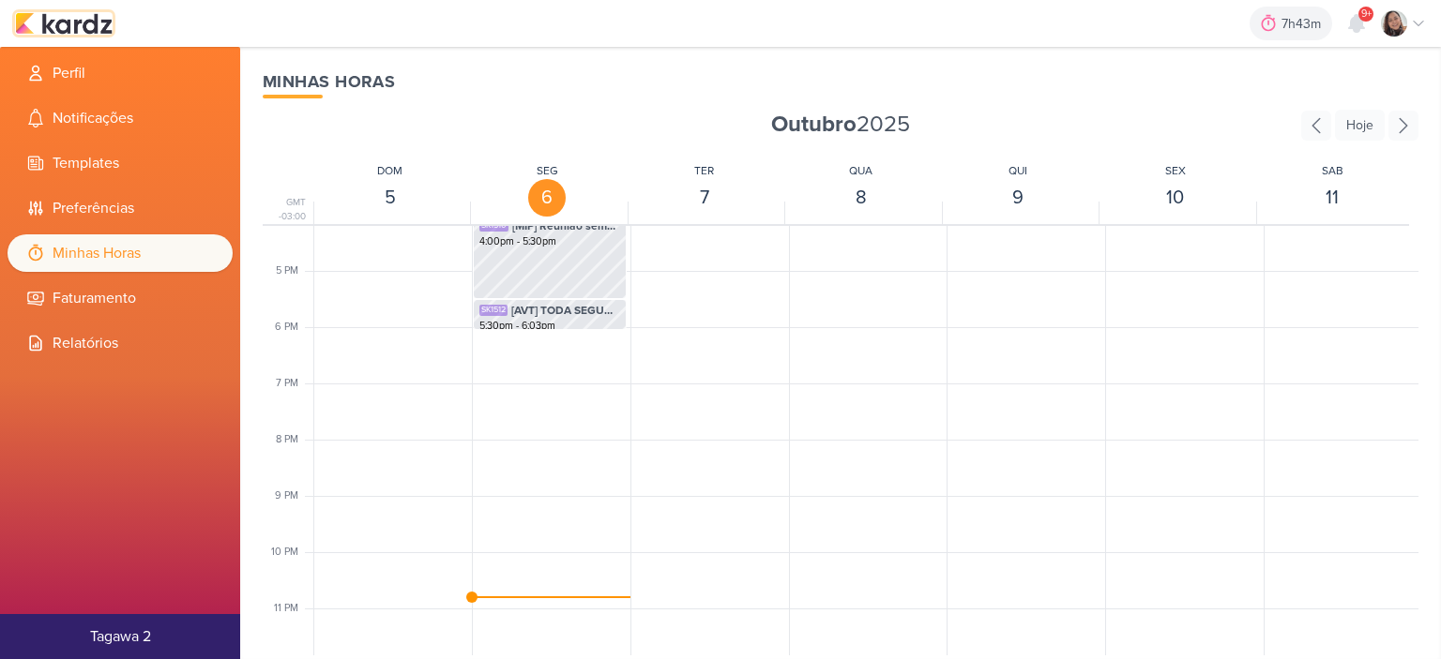
click at [82, 26] on img at bounding box center [64, 23] width 98 height 23
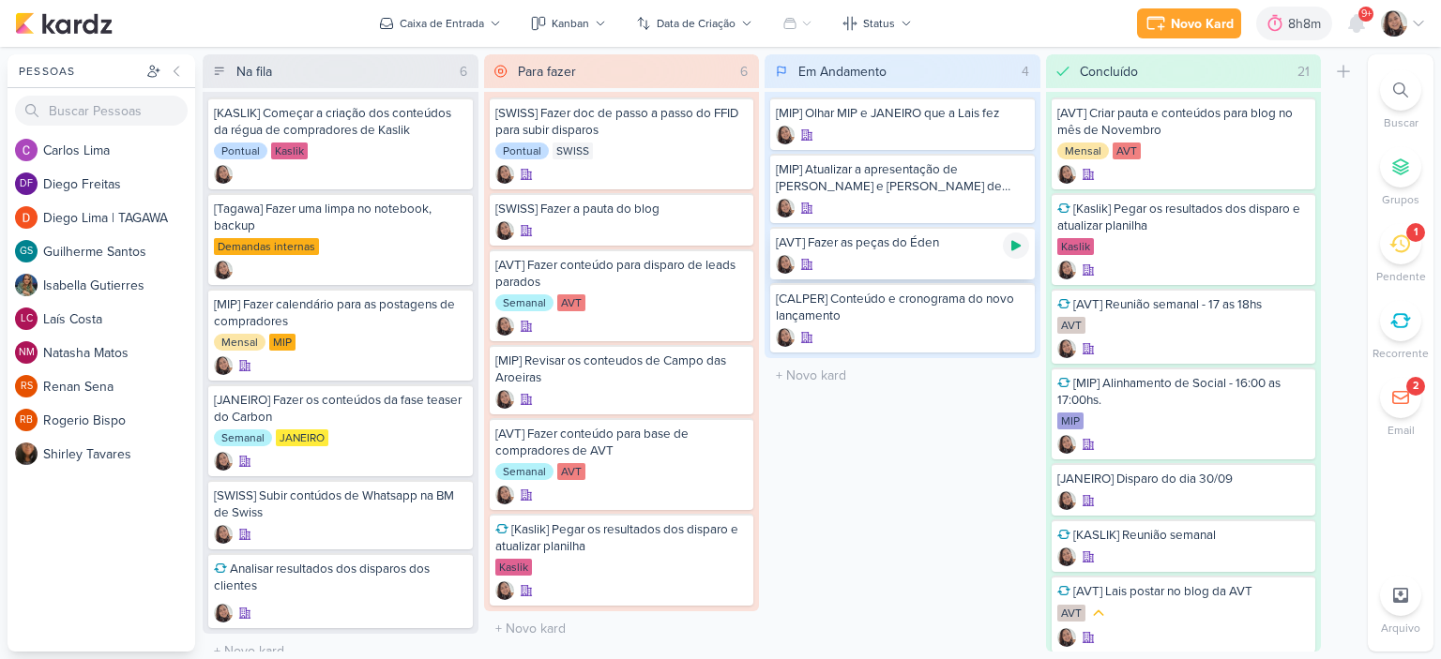
click at [1012, 245] on icon at bounding box center [1015, 246] width 9 height 10
click at [1424, 29] on icon at bounding box center [1418, 23] width 15 height 15
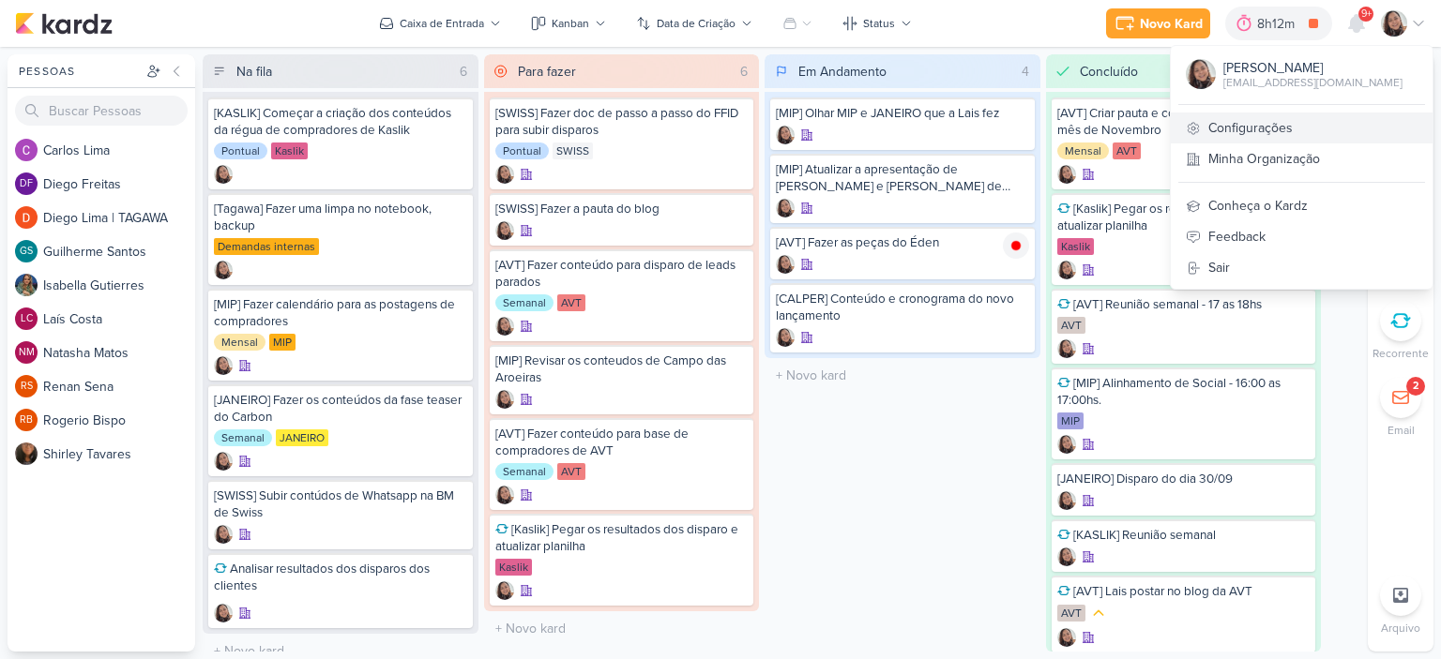
click at [1246, 134] on link "Configurações" at bounding box center [1302, 128] width 262 height 31
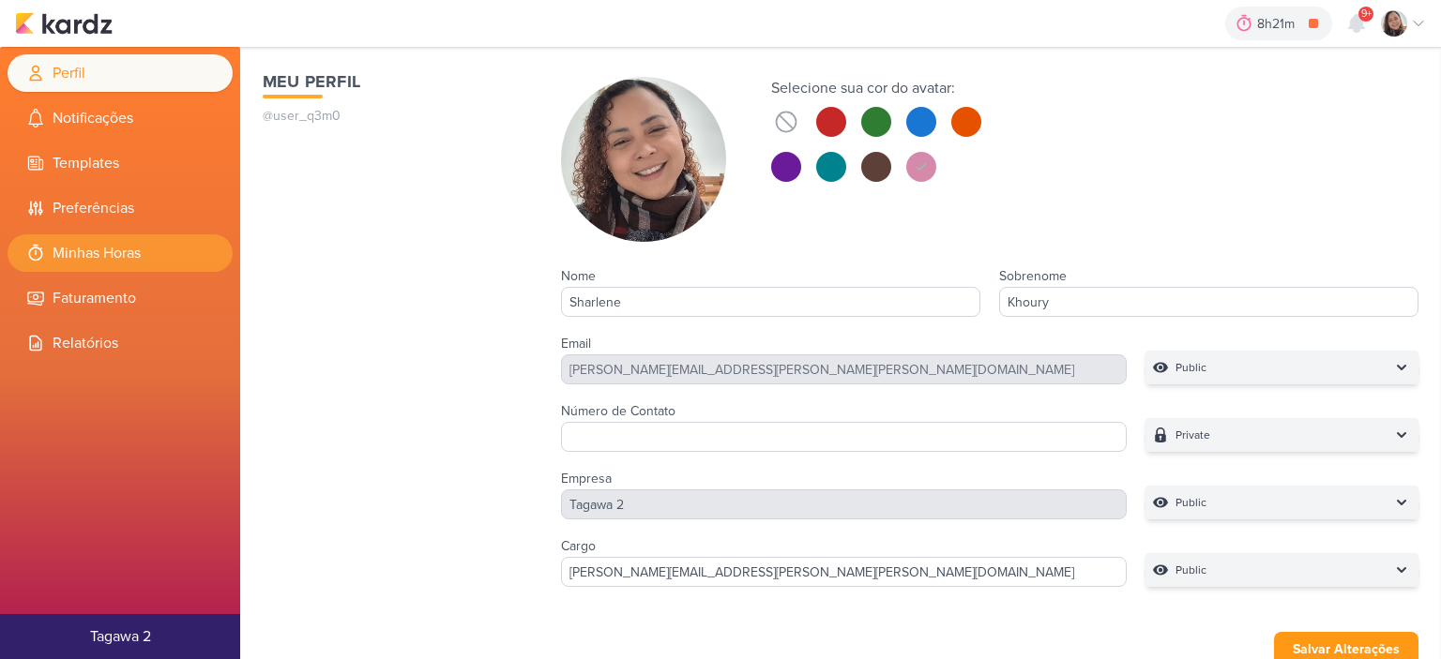
click at [83, 243] on li "Minhas Horas" at bounding box center [120, 253] width 225 height 38
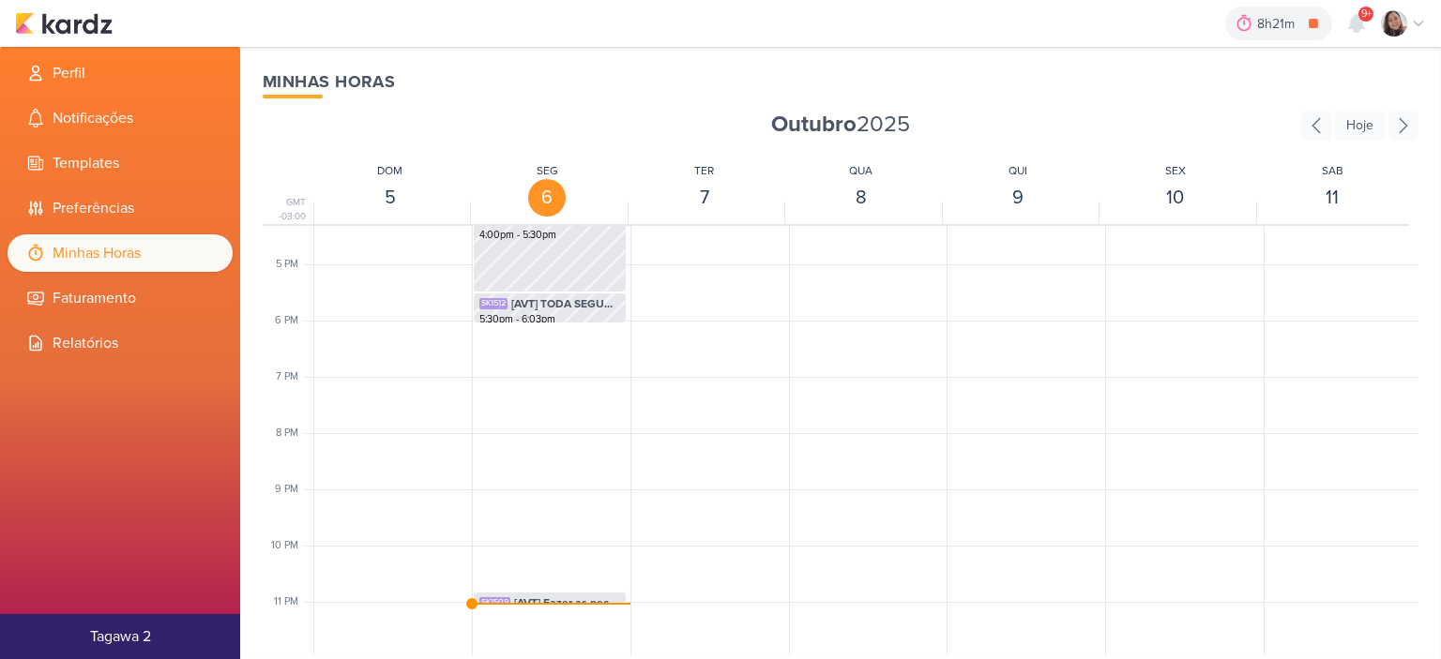
scroll to position [920, 0]
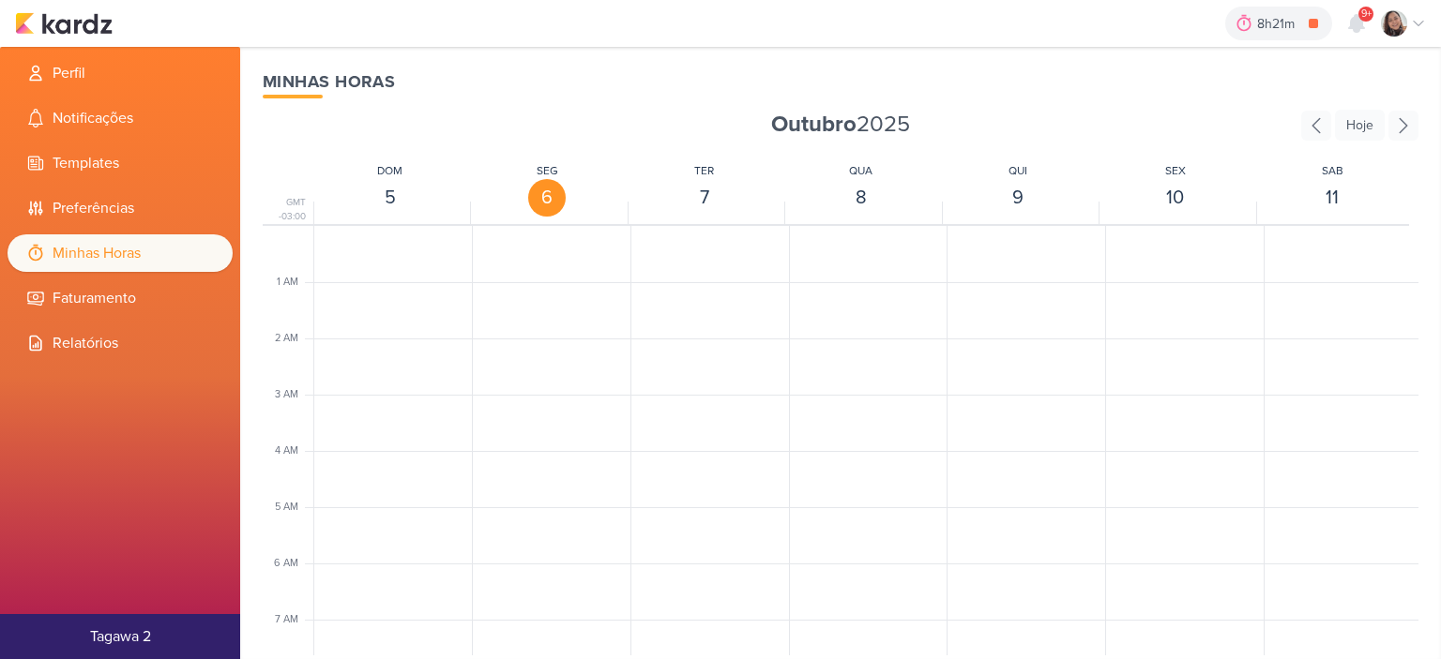
scroll to position [443, 0]
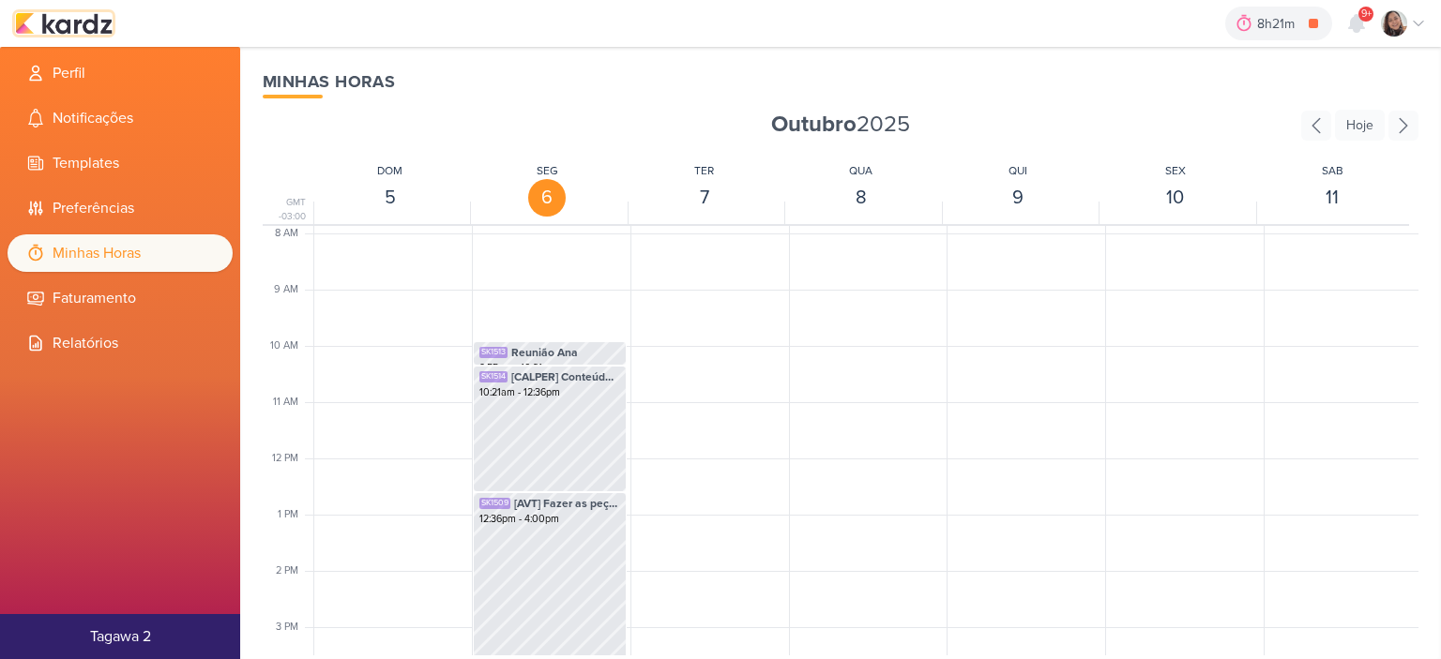
click at [105, 12] on img at bounding box center [64, 23] width 98 height 23
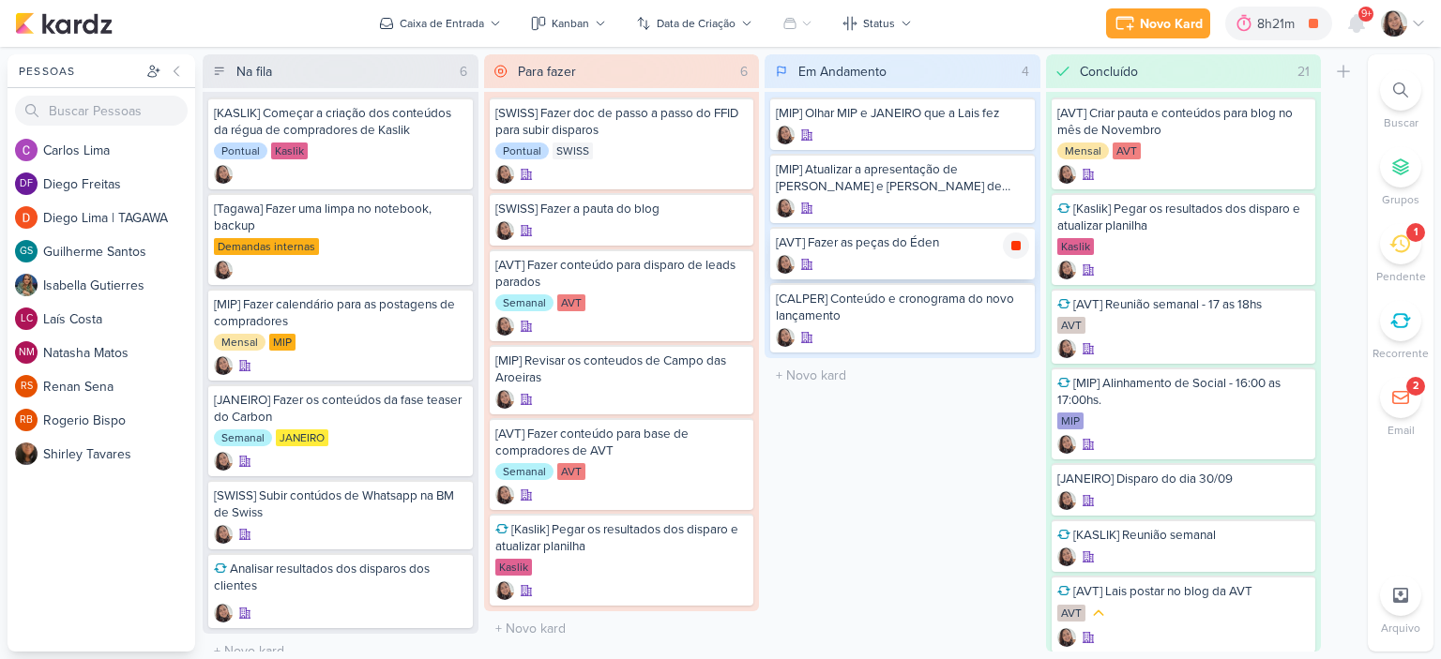
click at [1020, 246] on icon at bounding box center [1015, 245] width 9 height 9
click at [1418, 24] on icon at bounding box center [1418, 23] width 15 height 15
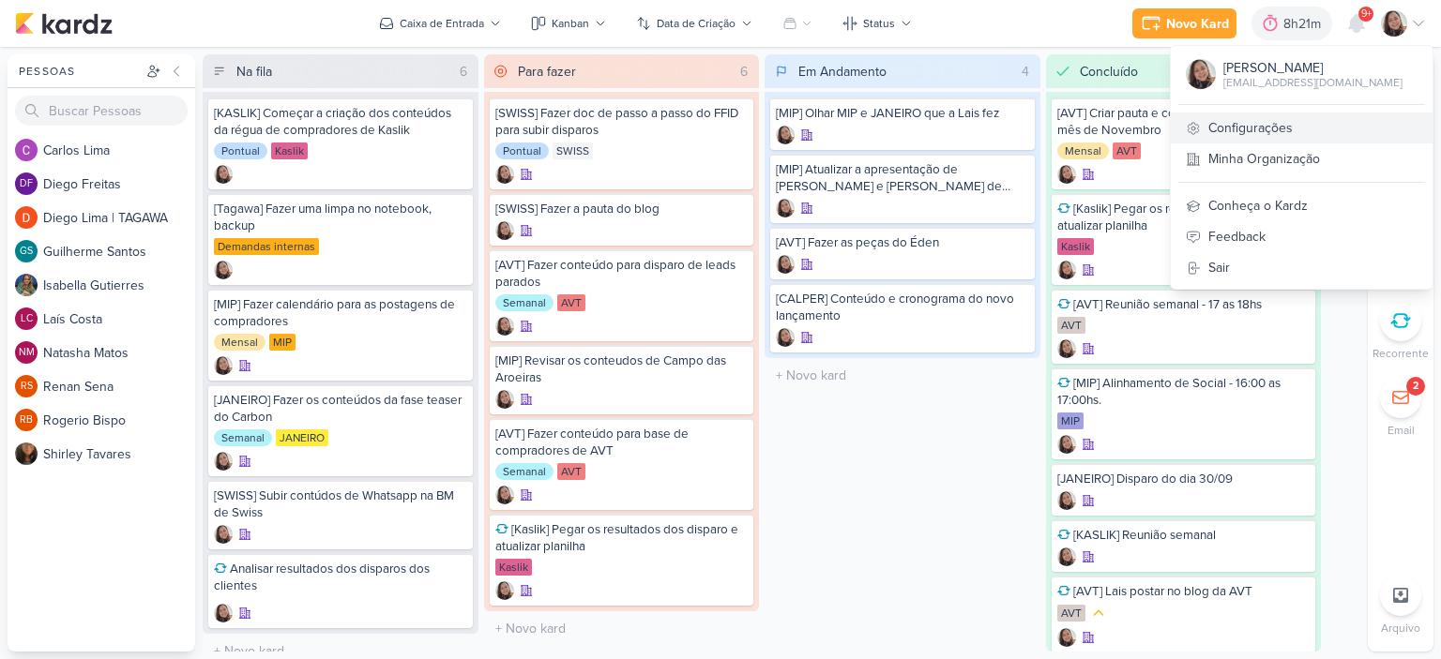
click at [1234, 123] on link "Configurações" at bounding box center [1302, 128] width 262 height 31
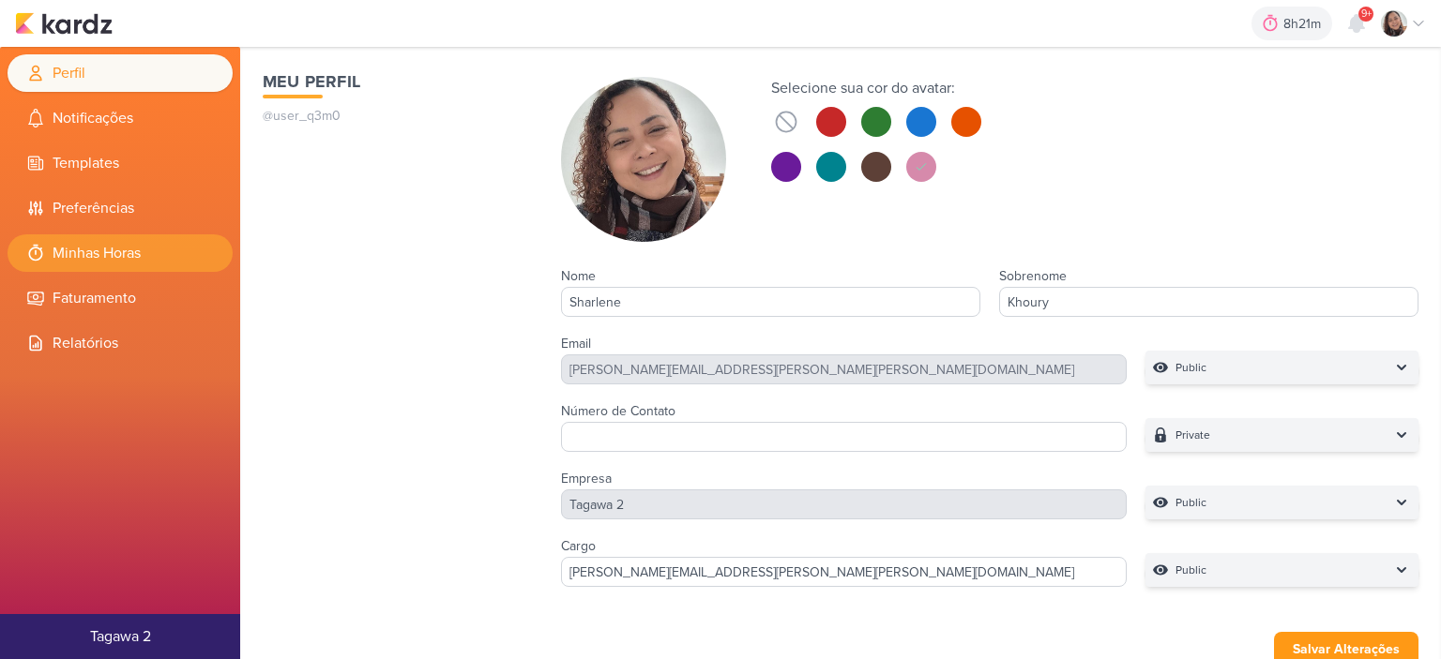
click at [122, 262] on li "Minhas Horas" at bounding box center [120, 253] width 225 height 38
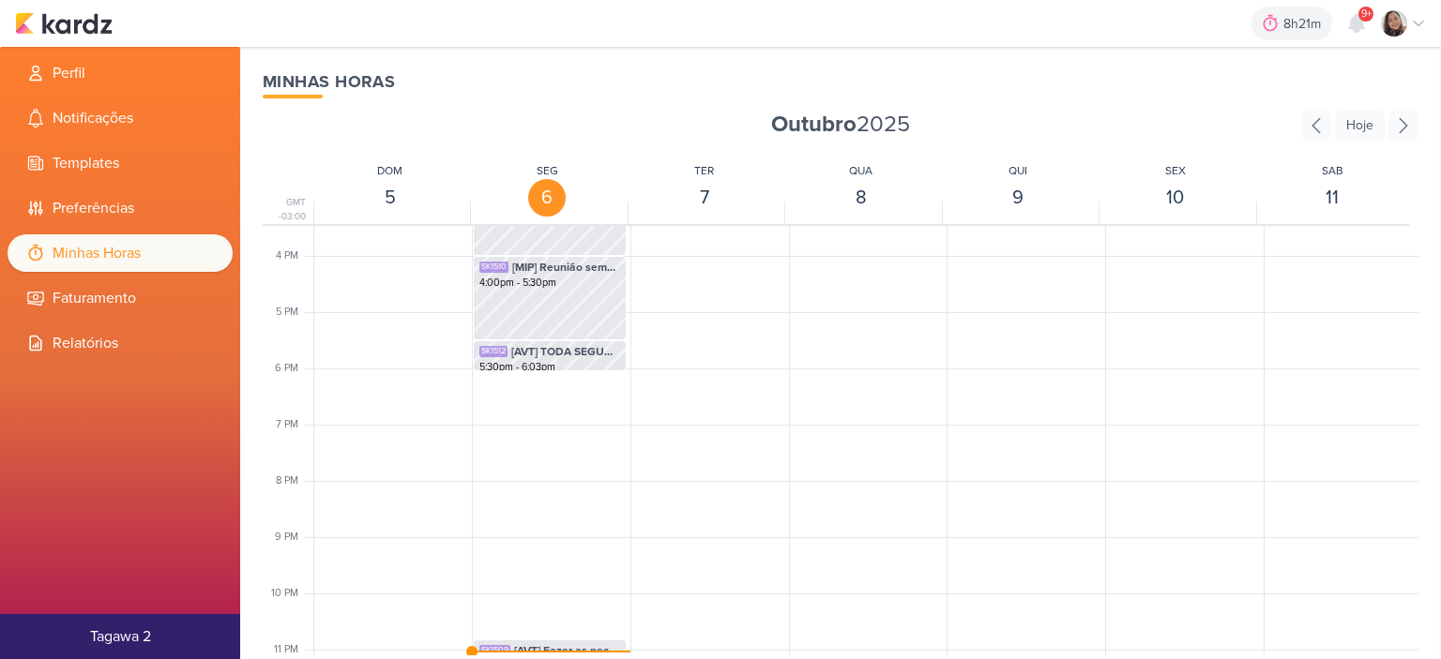
scroll to position [912, 0]
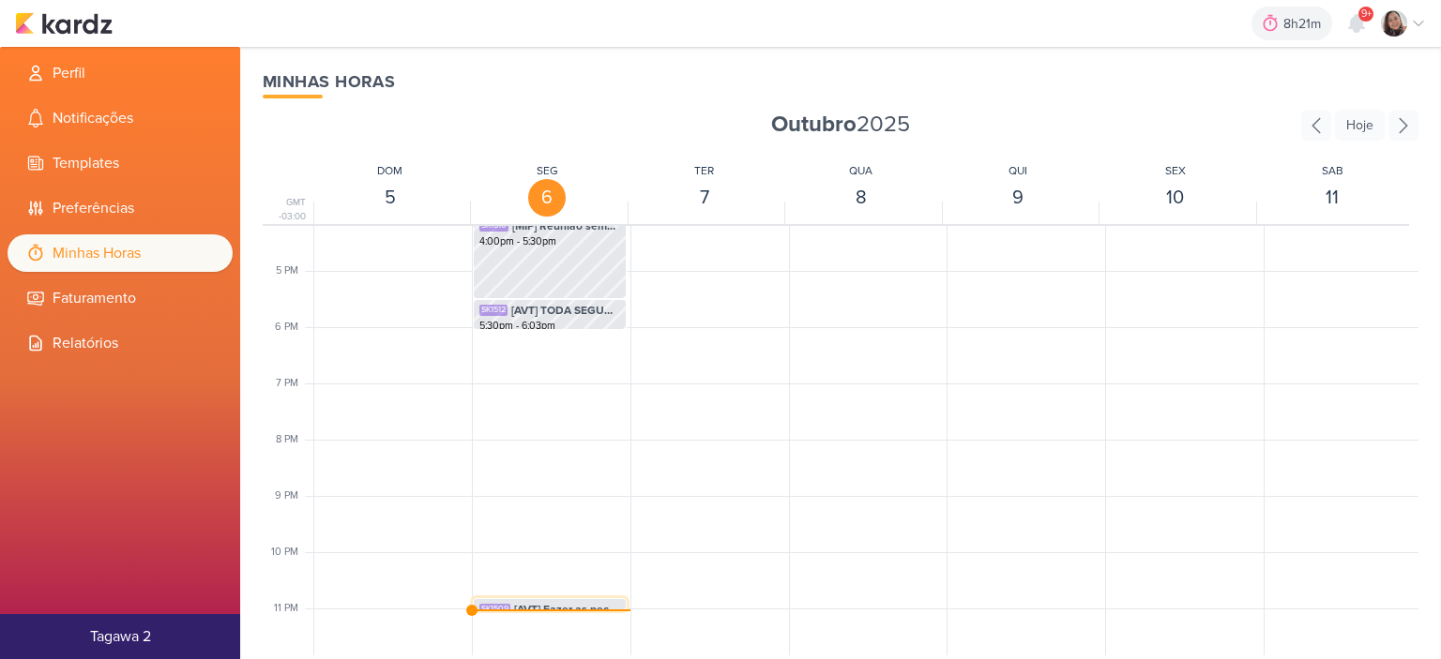
click at [559, 601] on span "[AVT] Fazer as peças do Éden" at bounding box center [567, 609] width 106 height 17
select select "pm"
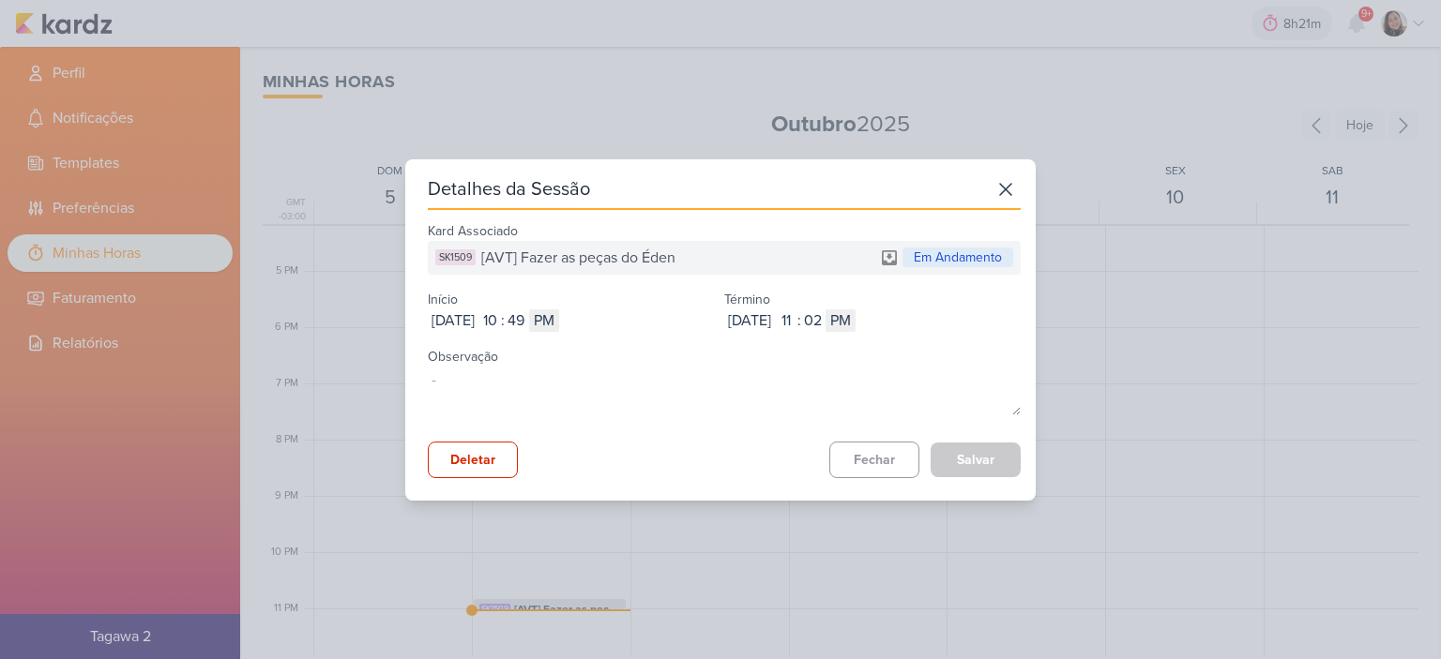
click at [548, 307] on div "Início [DATE] [DATE] 10 : 49 AM PM" at bounding box center [576, 309] width 296 height 46
click at [501, 312] on input "10" at bounding box center [489, 321] width 23 height 23
type input "06"
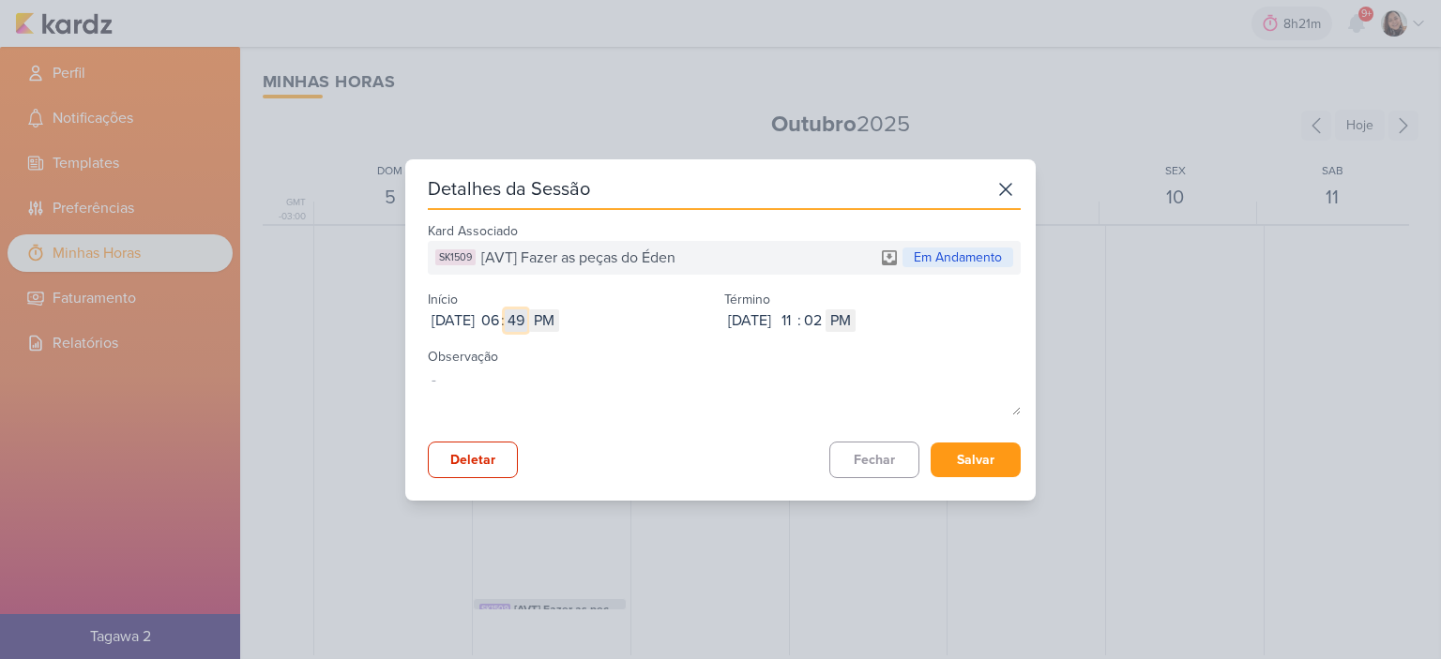
click at [527, 321] on input "49" at bounding box center [516, 321] width 23 height 23
type input "03"
click at [797, 321] on input "11" at bounding box center [786, 321] width 23 height 23
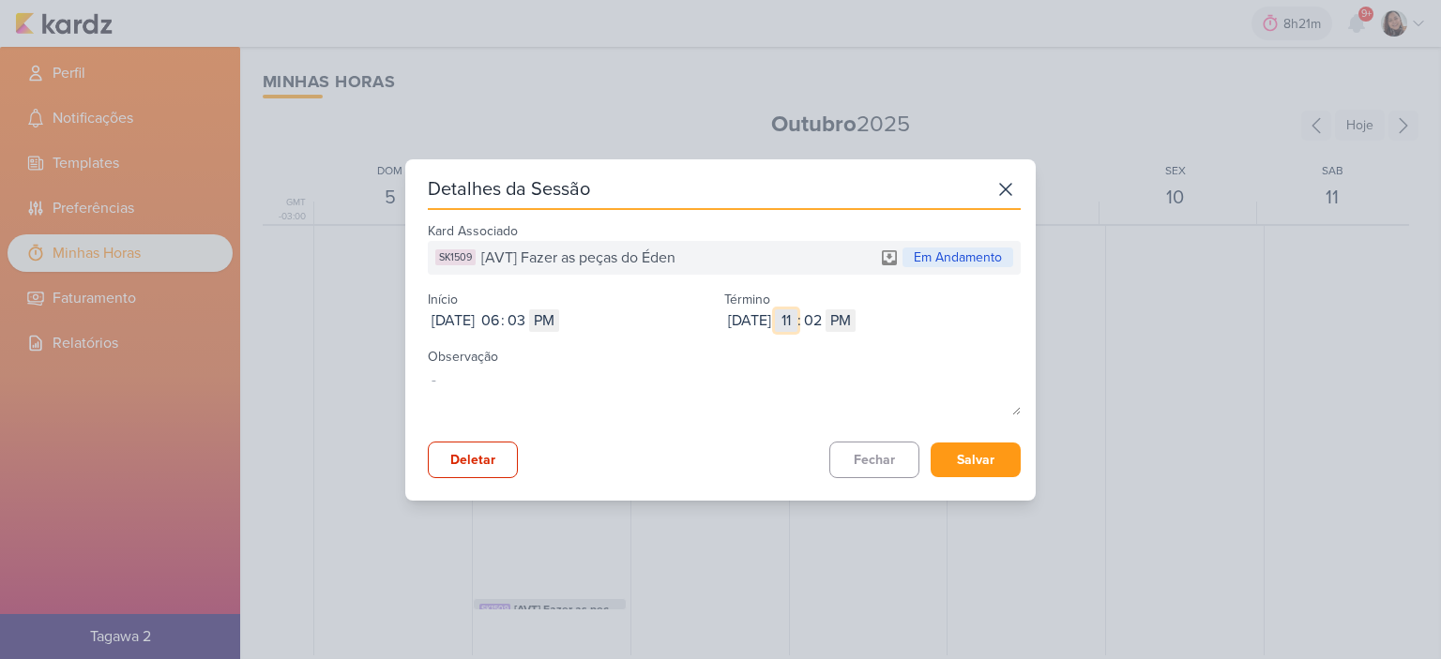
click at [797, 321] on input "11" at bounding box center [786, 321] width 23 height 23
type input "9"
click at [974, 459] on button "Salvar" at bounding box center [975, 460] width 90 height 35
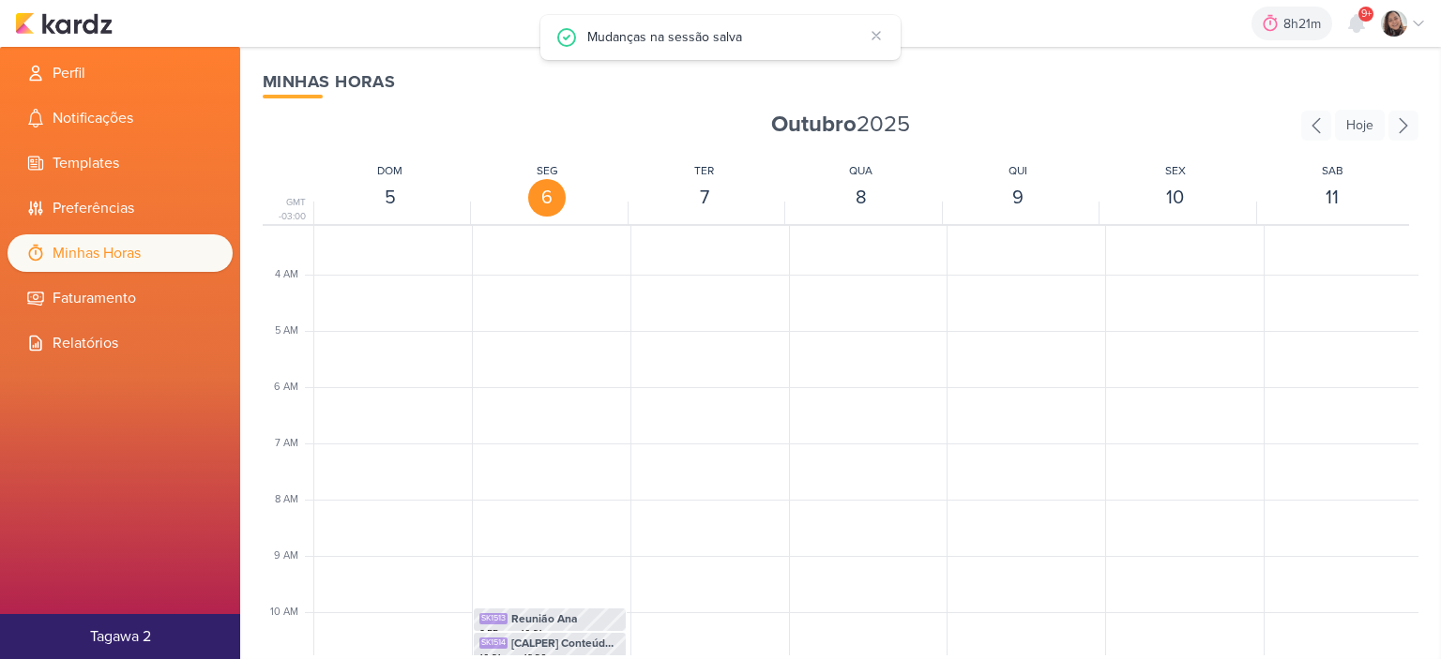
scroll to position [170, 0]
click at [89, 34] on img at bounding box center [64, 23] width 98 height 23
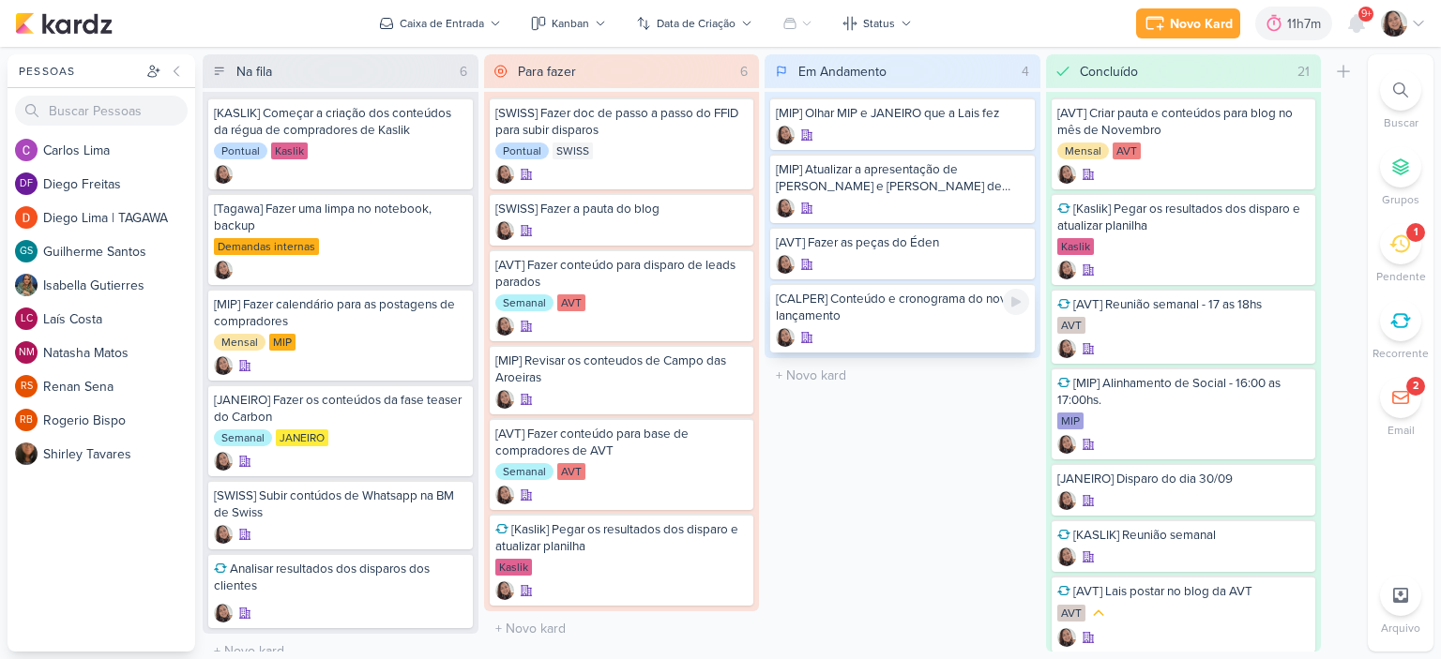
click at [885, 305] on div "[CALPER] Conteúdo e cronograma do novo lançamento" at bounding box center [902, 308] width 253 height 34
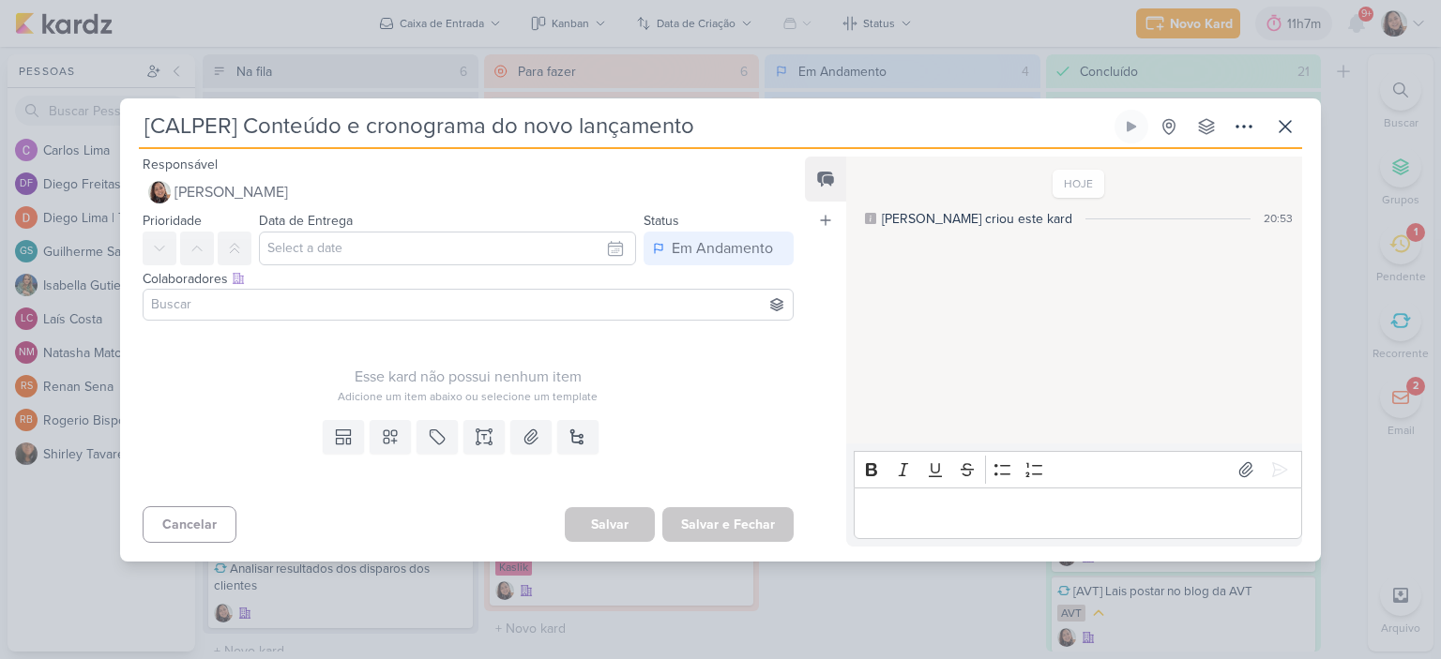
click at [349, 120] on input "[CALPER] Conteúdo e cronograma do novo lançamento" at bounding box center [625, 127] width 972 height 34
type input "[CALPER] Conteúdo fase teaser e cronograma do novo lançamento"
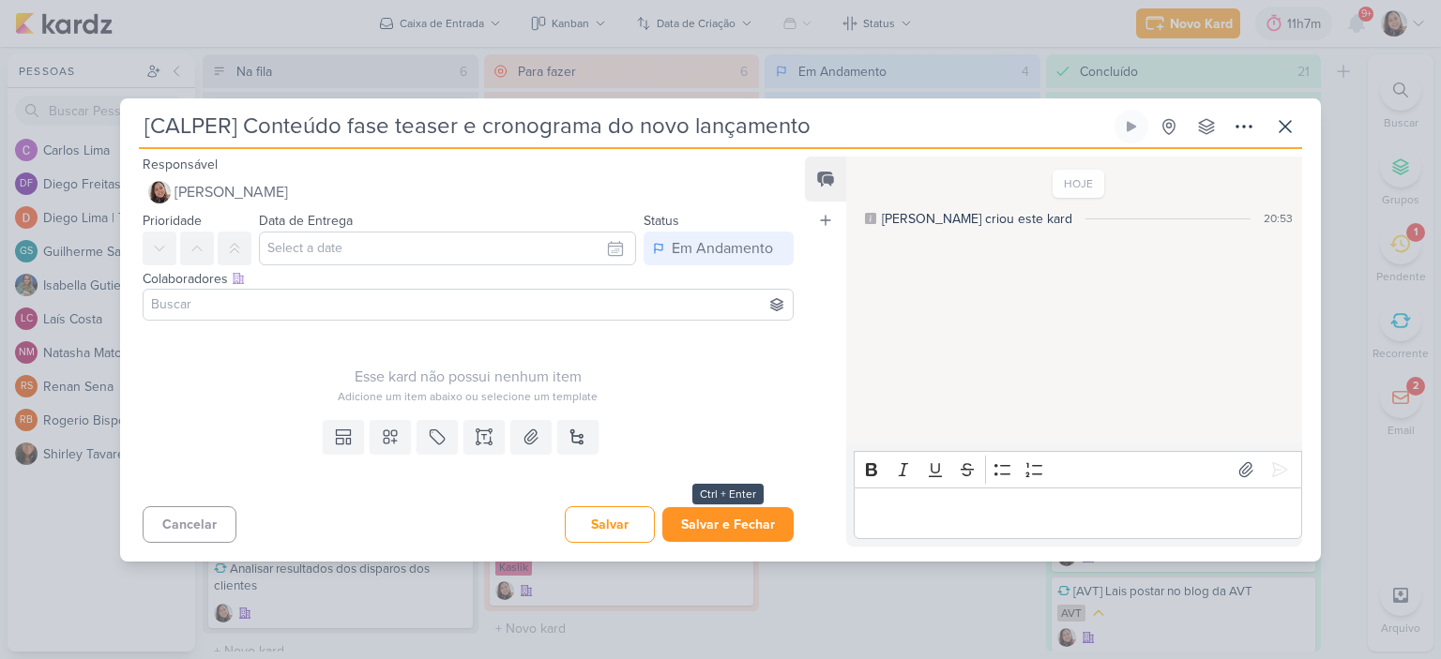
type input "[CALPER] Conteúdo fase teaser e cronograma do novo lançamento"
click at [701, 516] on button "Salvar e Fechar" at bounding box center [727, 524] width 131 height 35
